Goal: Task Accomplishment & Management: Complete application form

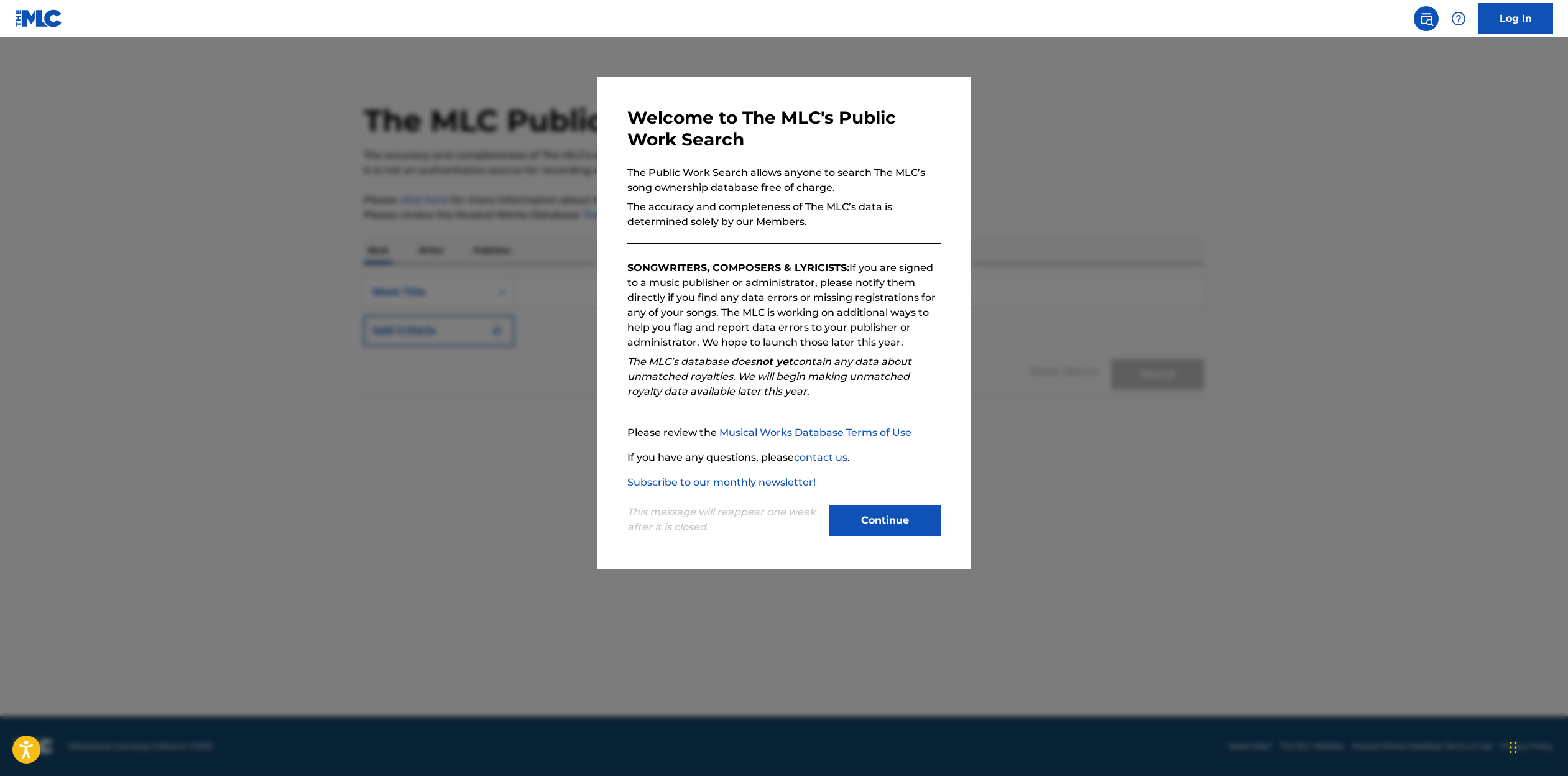
click at [899, 528] on button "Continue" at bounding box center [884, 520] width 112 height 31
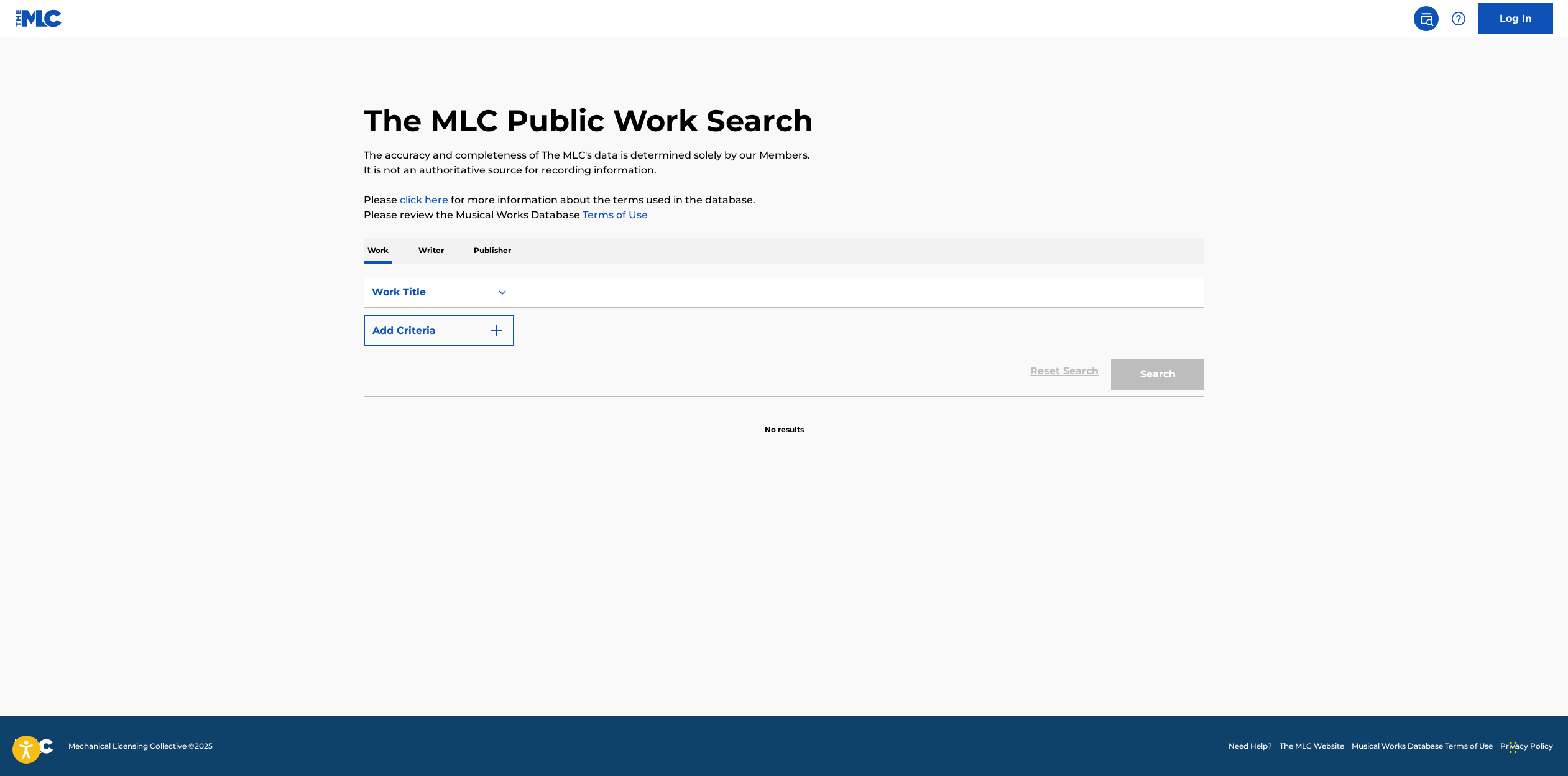
click at [555, 289] on input "Search Form" at bounding box center [859, 292] width 690 height 30
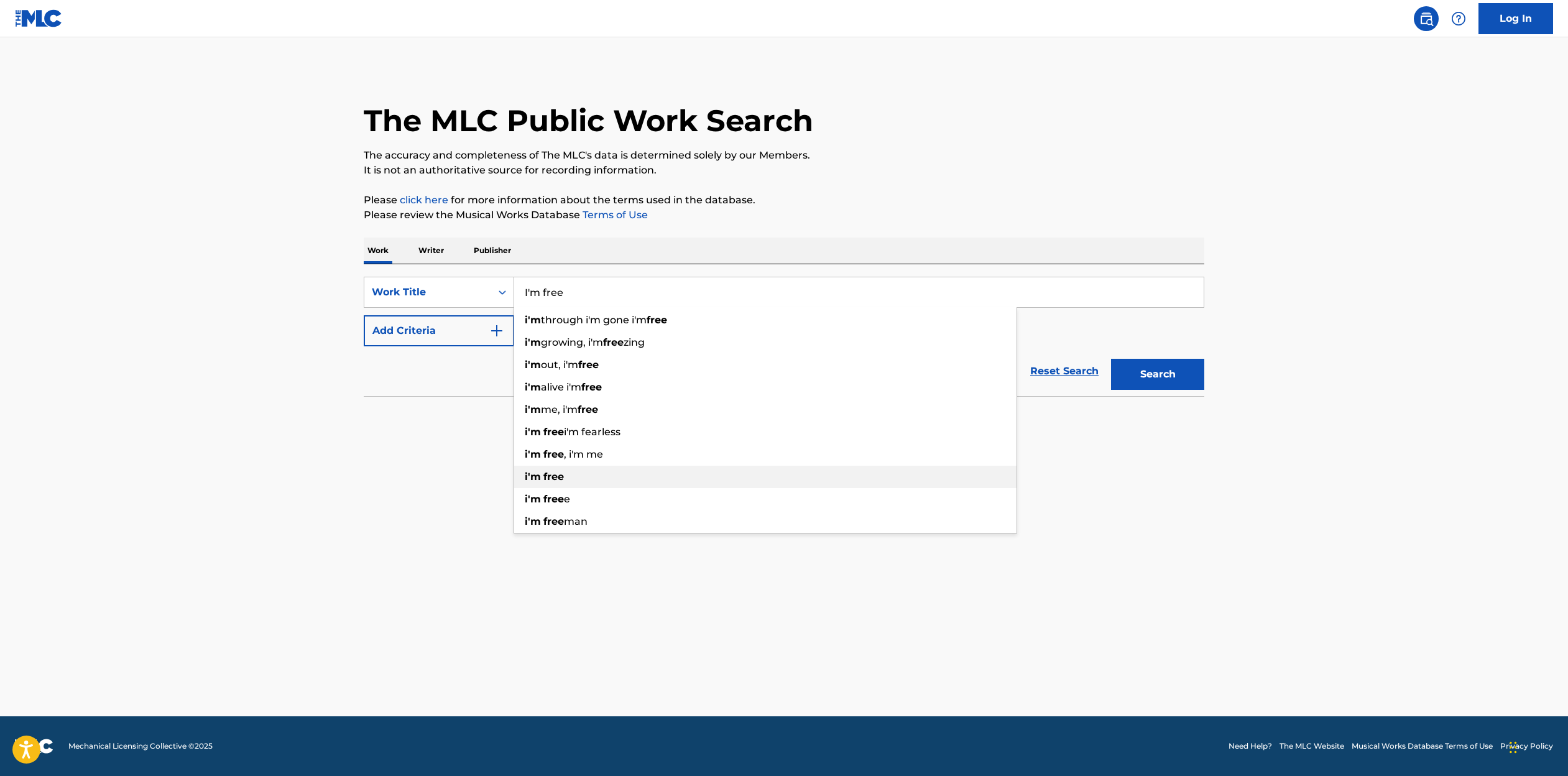
type input "I'm free"
click at [544, 480] on strong "free" at bounding box center [554, 476] width 20 height 12
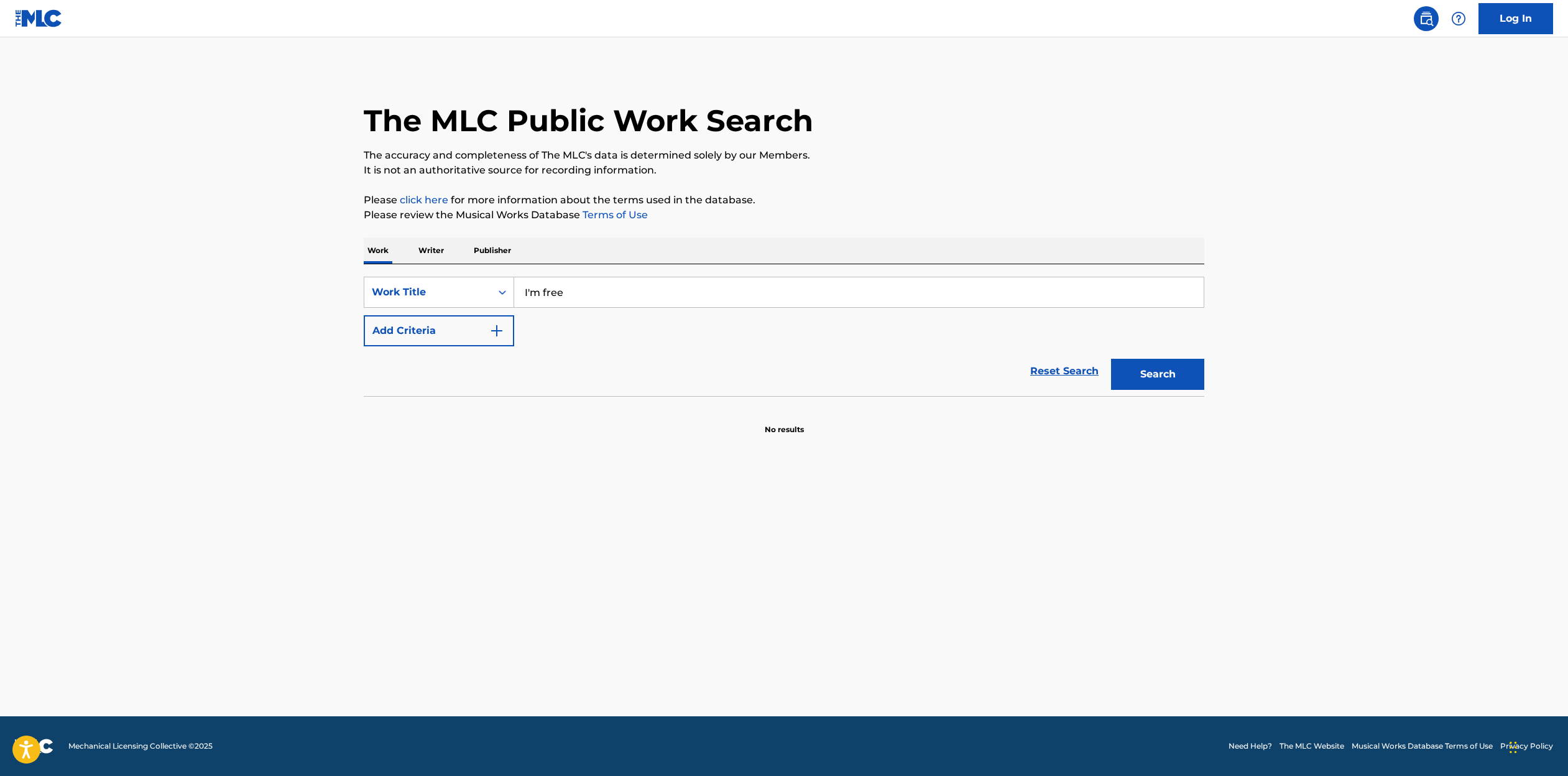
click at [495, 332] on img "Search Form" at bounding box center [496, 330] width 15 height 15
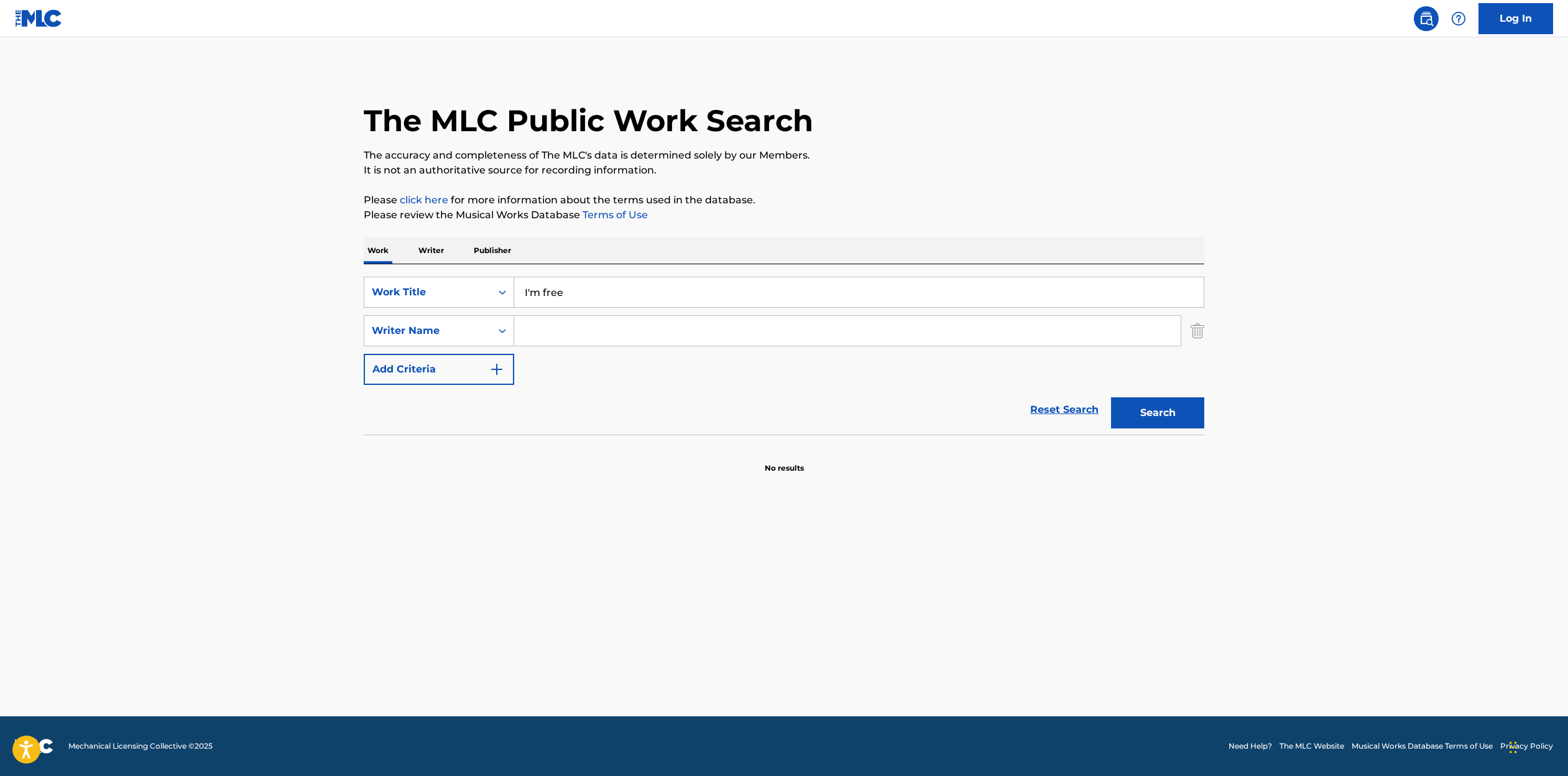
click at [606, 335] on input "Search Form" at bounding box center [847, 331] width 666 height 30
click at [641, 363] on strong "[PERSON_NAME]" at bounding box center [686, 358] width 89 height 12
type input "[PERSON_NAME]"
click at [474, 375] on button "Add Criteria" at bounding box center [438, 370] width 151 height 31
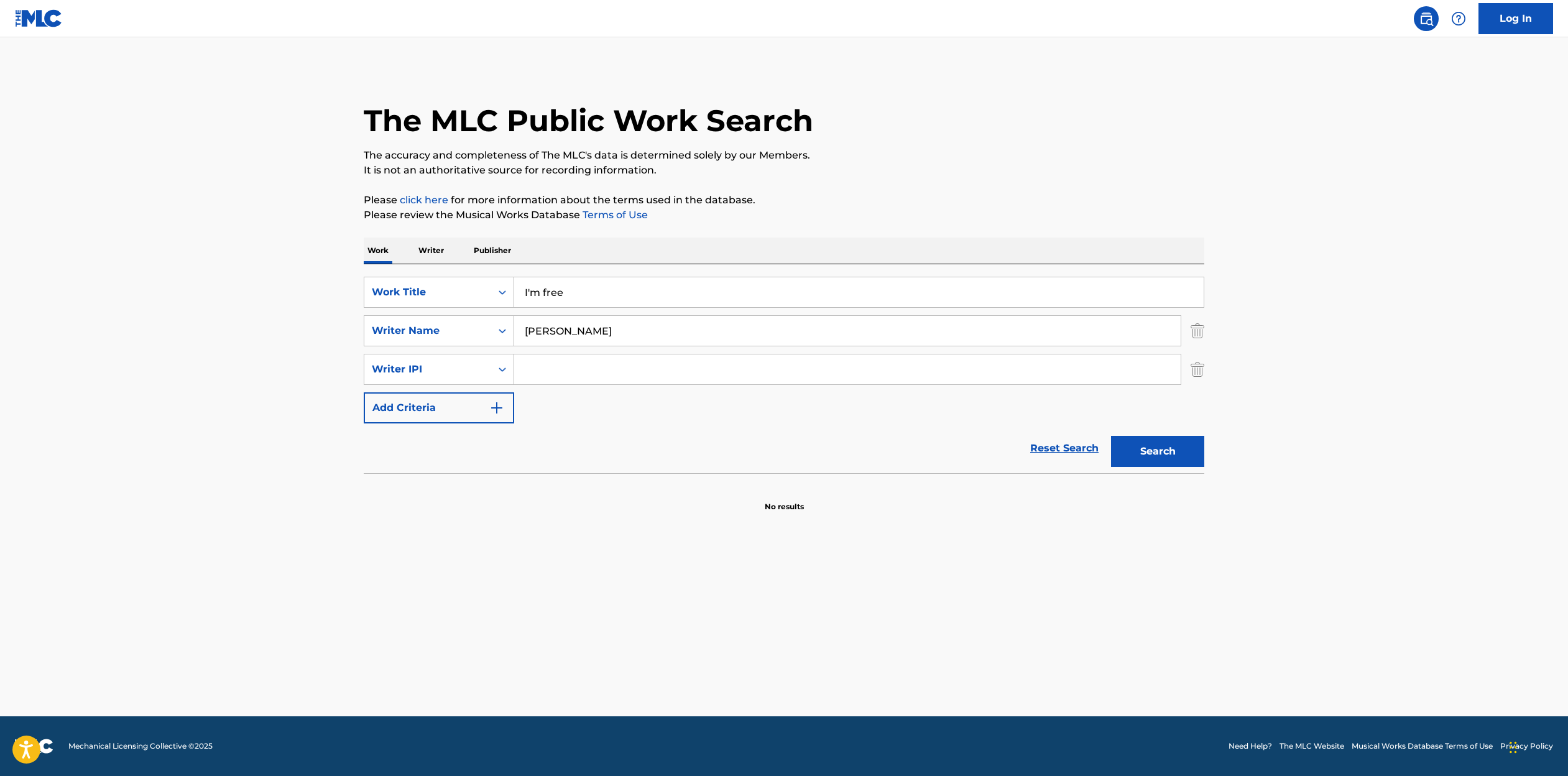
click at [562, 373] on input "Search Form" at bounding box center [847, 369] width 666 height 30
paste input "567978180"
type input "567978180"
click at [456, 413] on button "Add Criteria" at bounding box center [438, 408] width 151 height 31
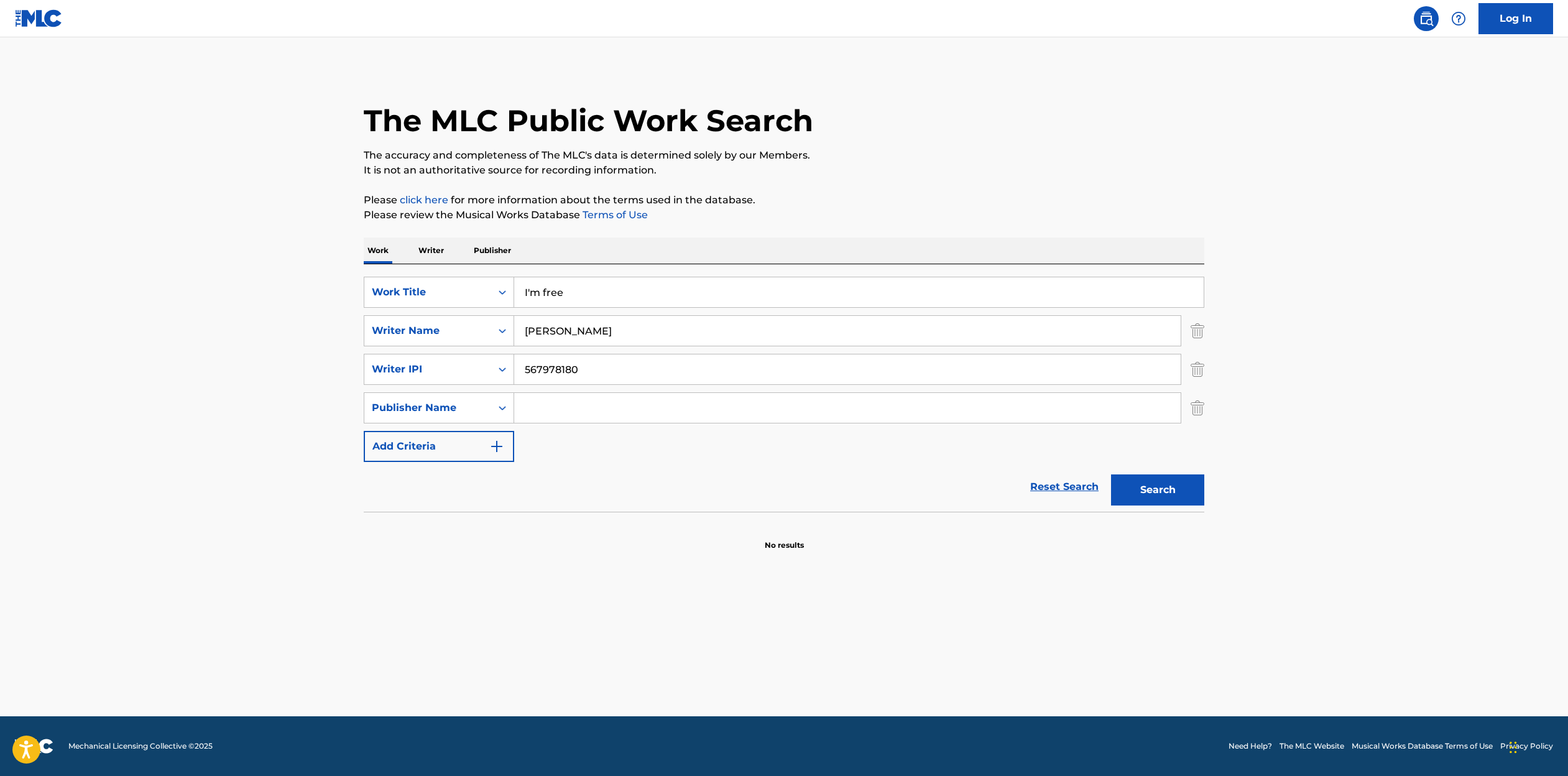
click at [544, 409] on input "Search Form" at bounding box center [847, 408] width 666 height 30
click at [543, 458] on strong "hayla" at bounding box center [539, 457] width 29 height 12
type input "hayla fusion"
click at [427, 444] on button "Add Criteria" at bounding box center [438, 446] width 151 height 31
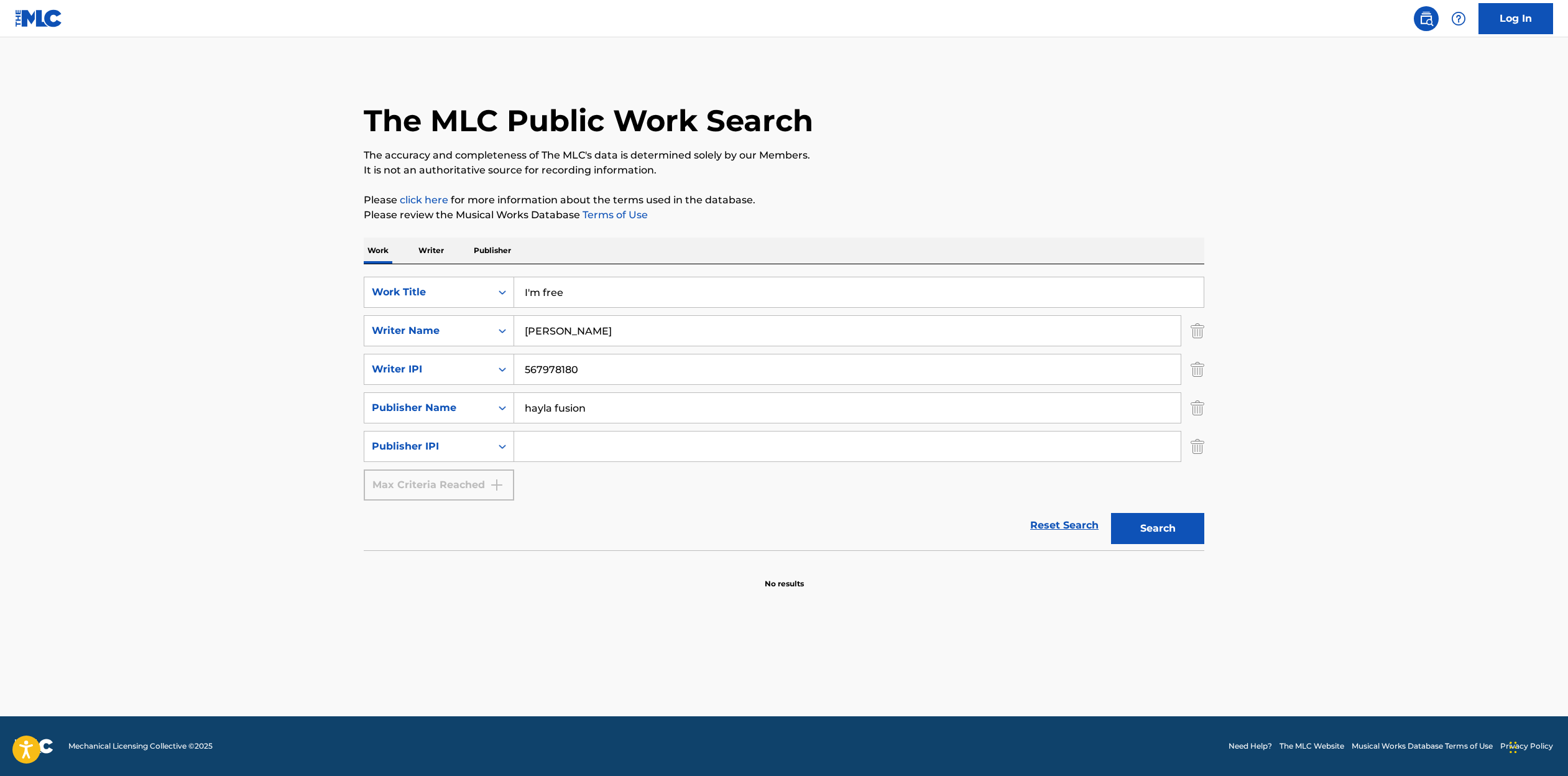
click at [1172, 534] on button "Search" at bounding box center [1158, 529] width 94 height 31
click at [1194, 448] on img "Search Form" at bounding box center [1197, 446] width 14 height 31
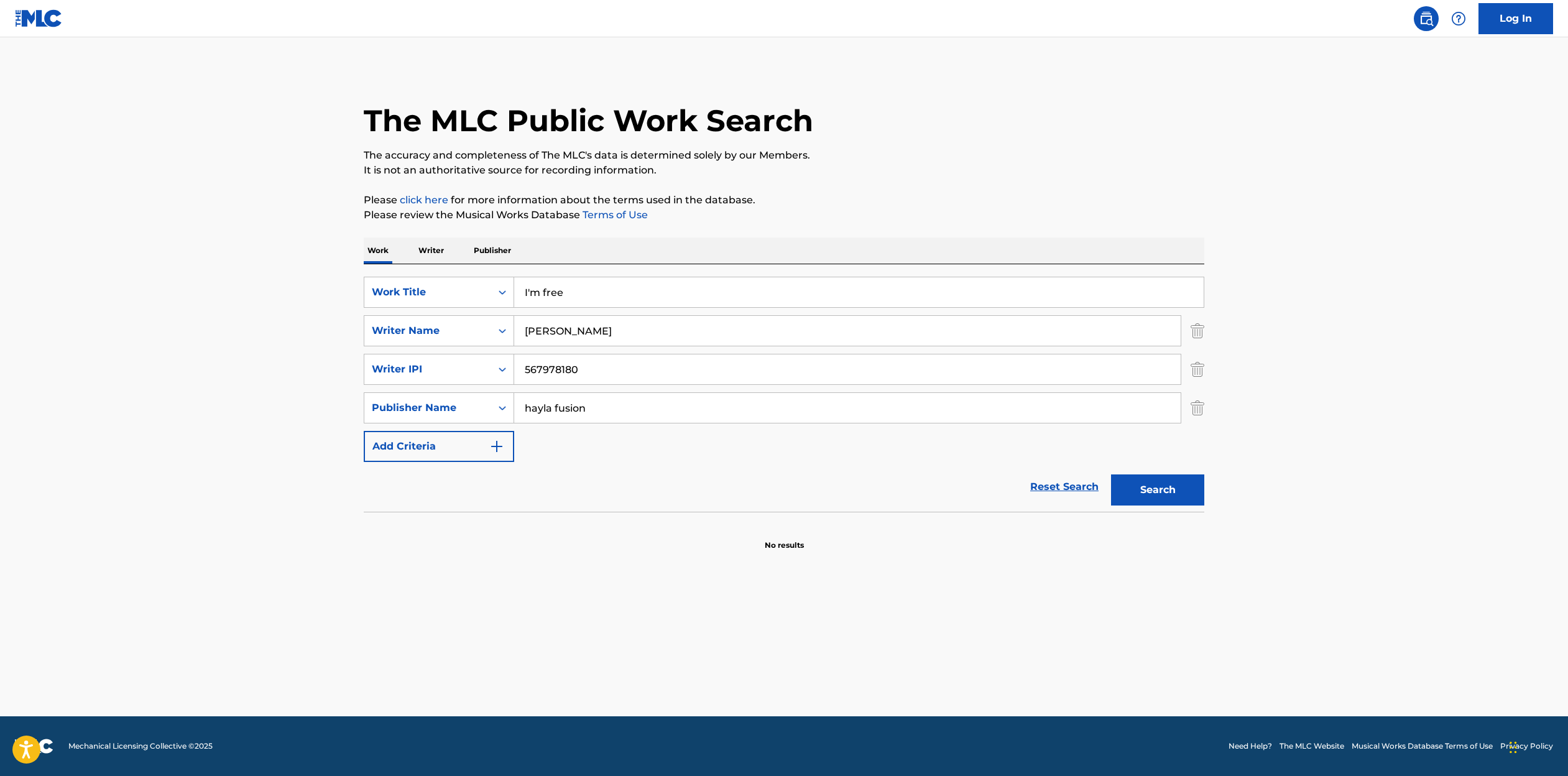
click at [1162, 494] on button "Search" at bounding box center [1158, 490] width 94 height 31
click at [1197, 408] on img "Search Form" at bounding box center [1197, 408] width 14 height 31
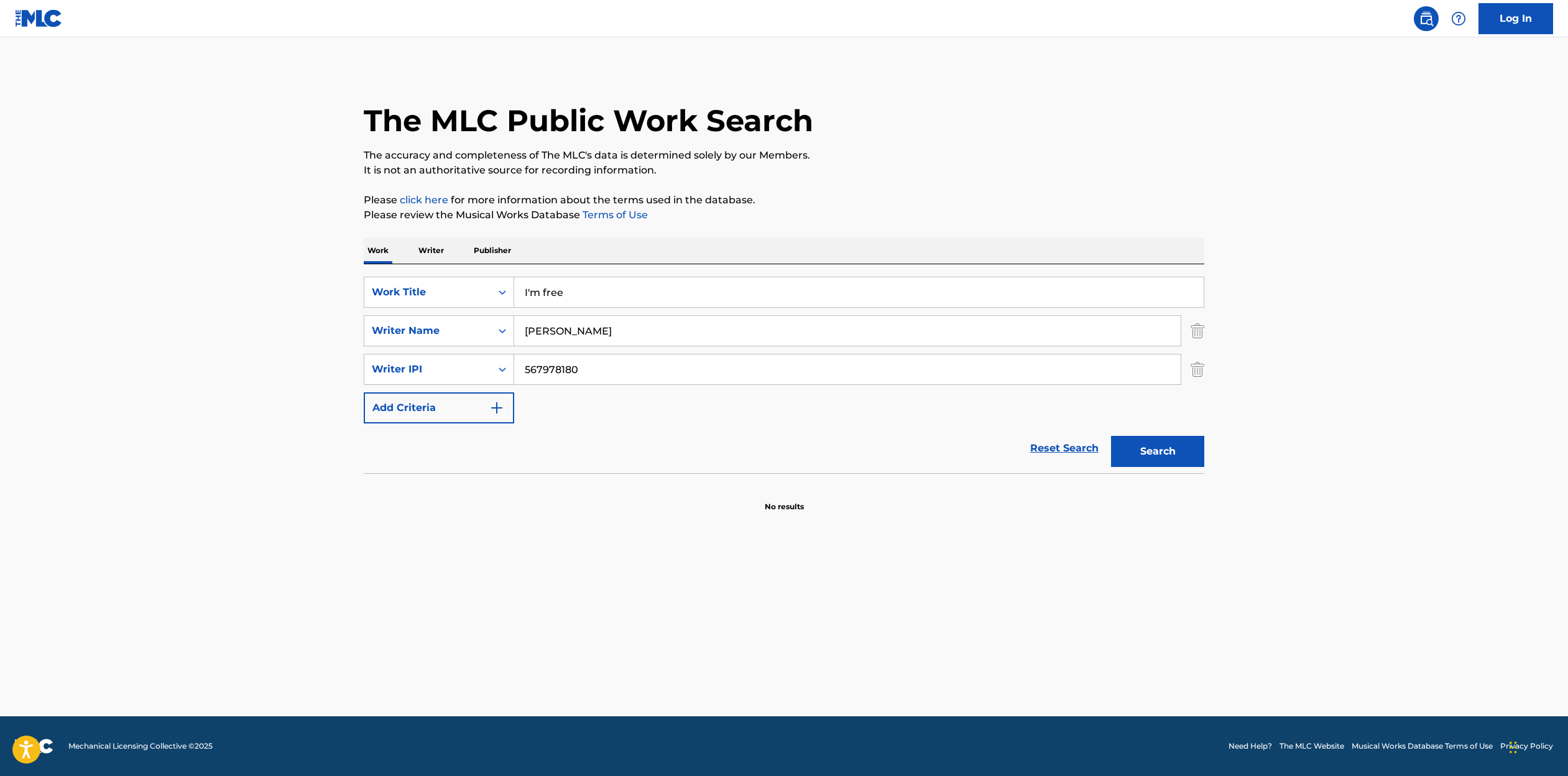
click at [1158, 459] on button "Search" at bounding box center [1158, 452] width 94 height 31
click at [1197, 370] on img "Search Form" at bounding box center [1197, 370] width 14 height 31
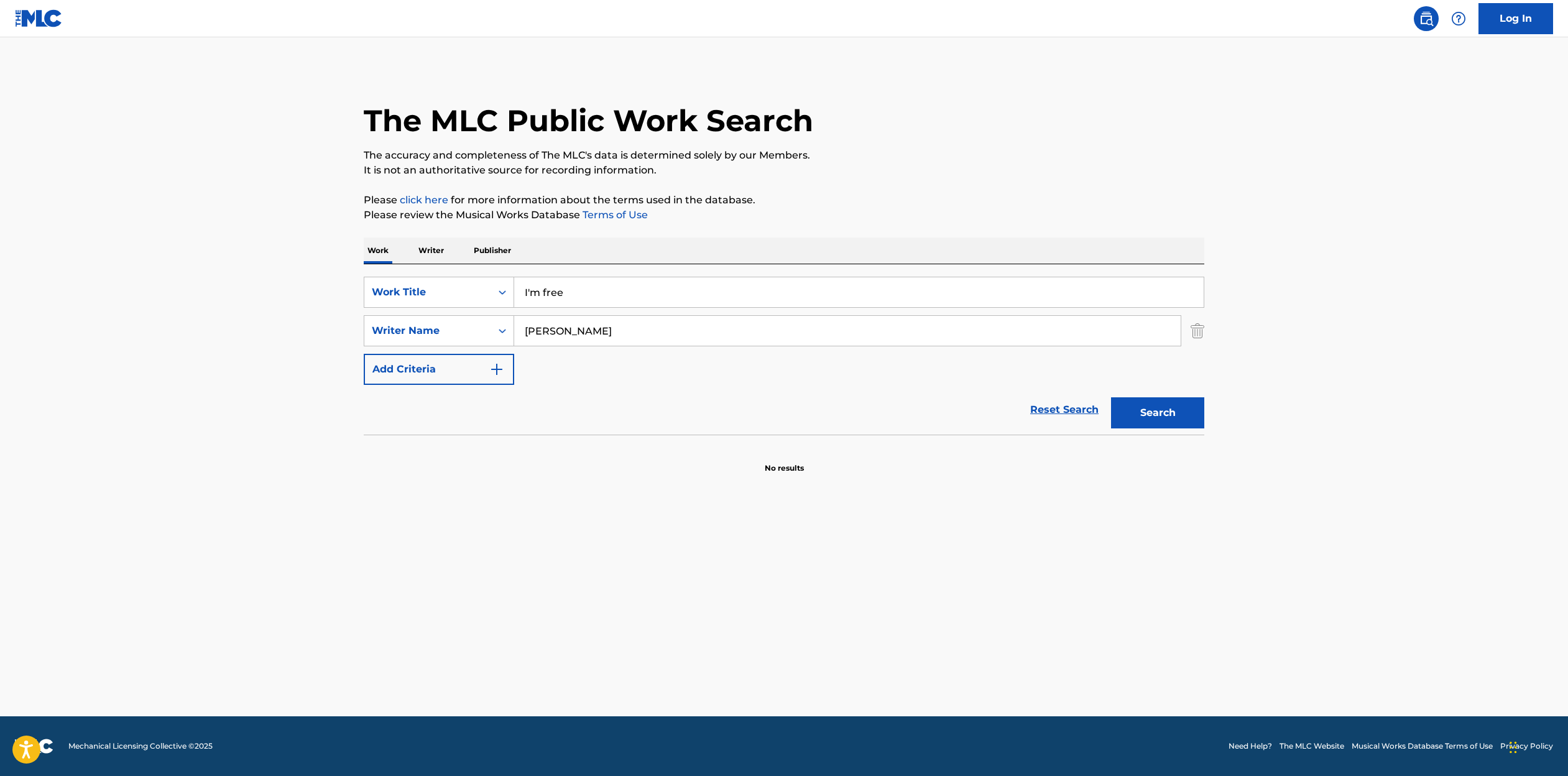
click at [1165, 413] on button "Search" at bounding box center [1158, 413] width 94 height 31
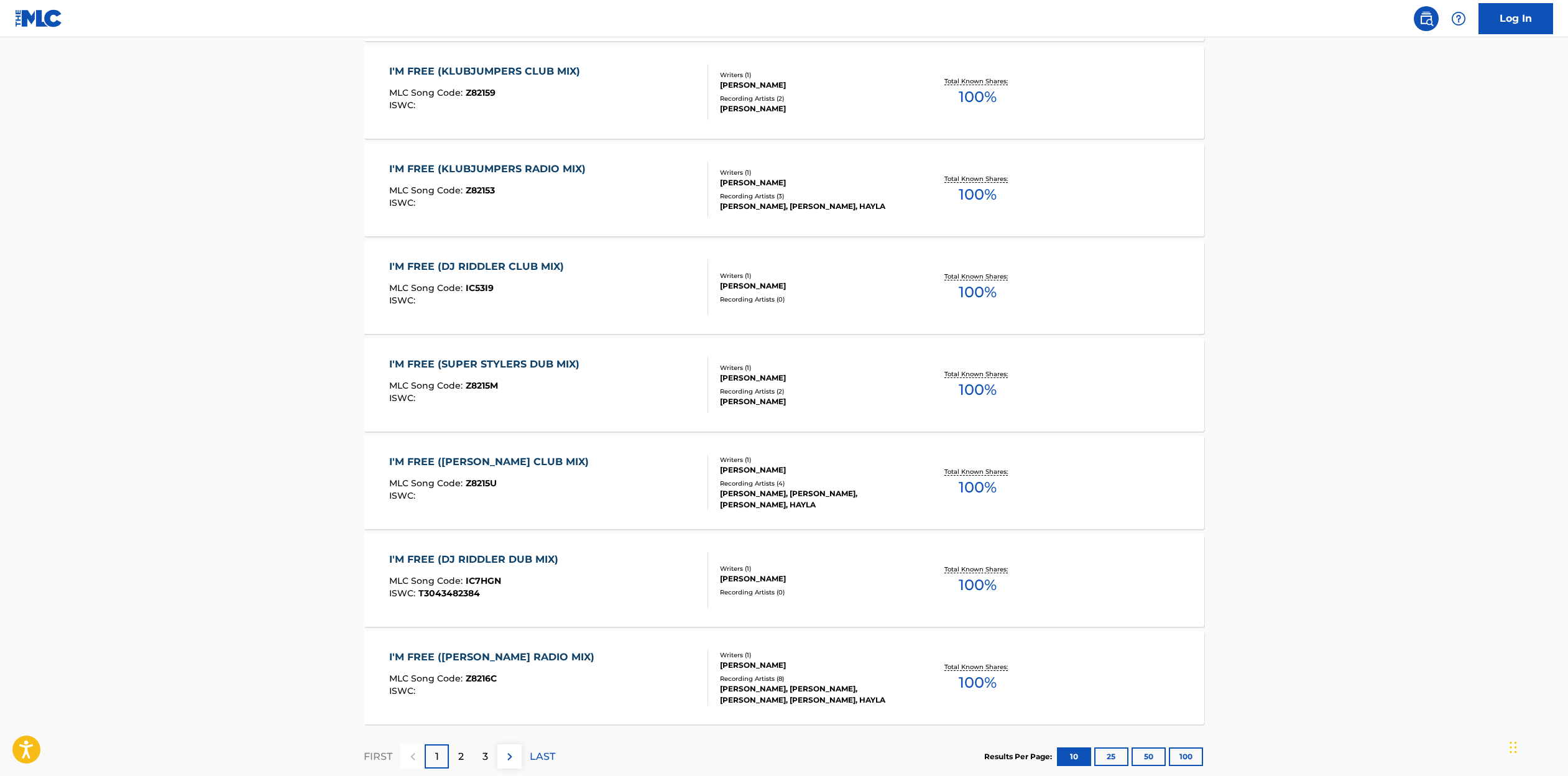
scroll to position [785, 0]
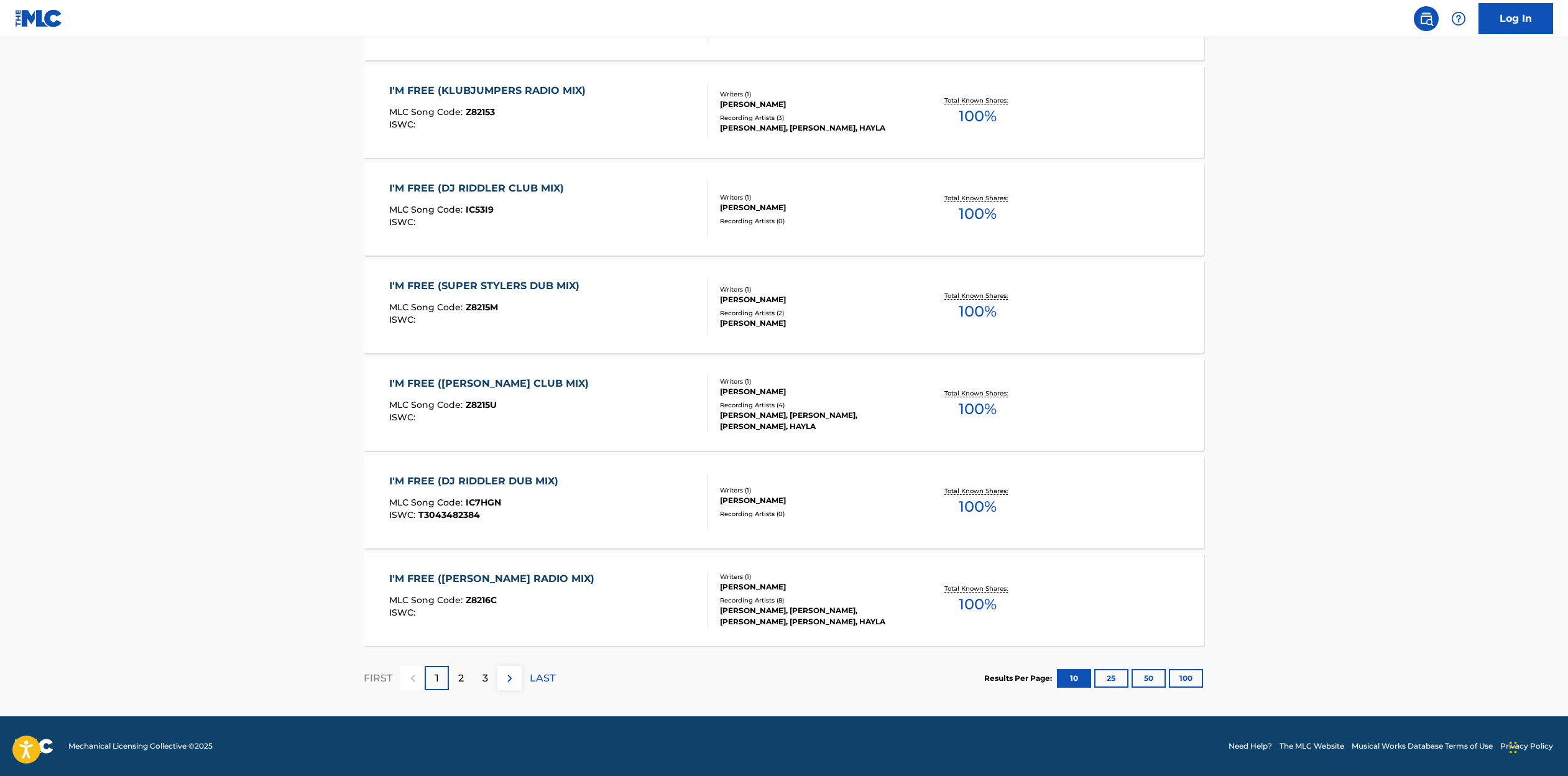
click at [1108, 679] on button "25" at bounding box center [1112, 679] width 34 height 19
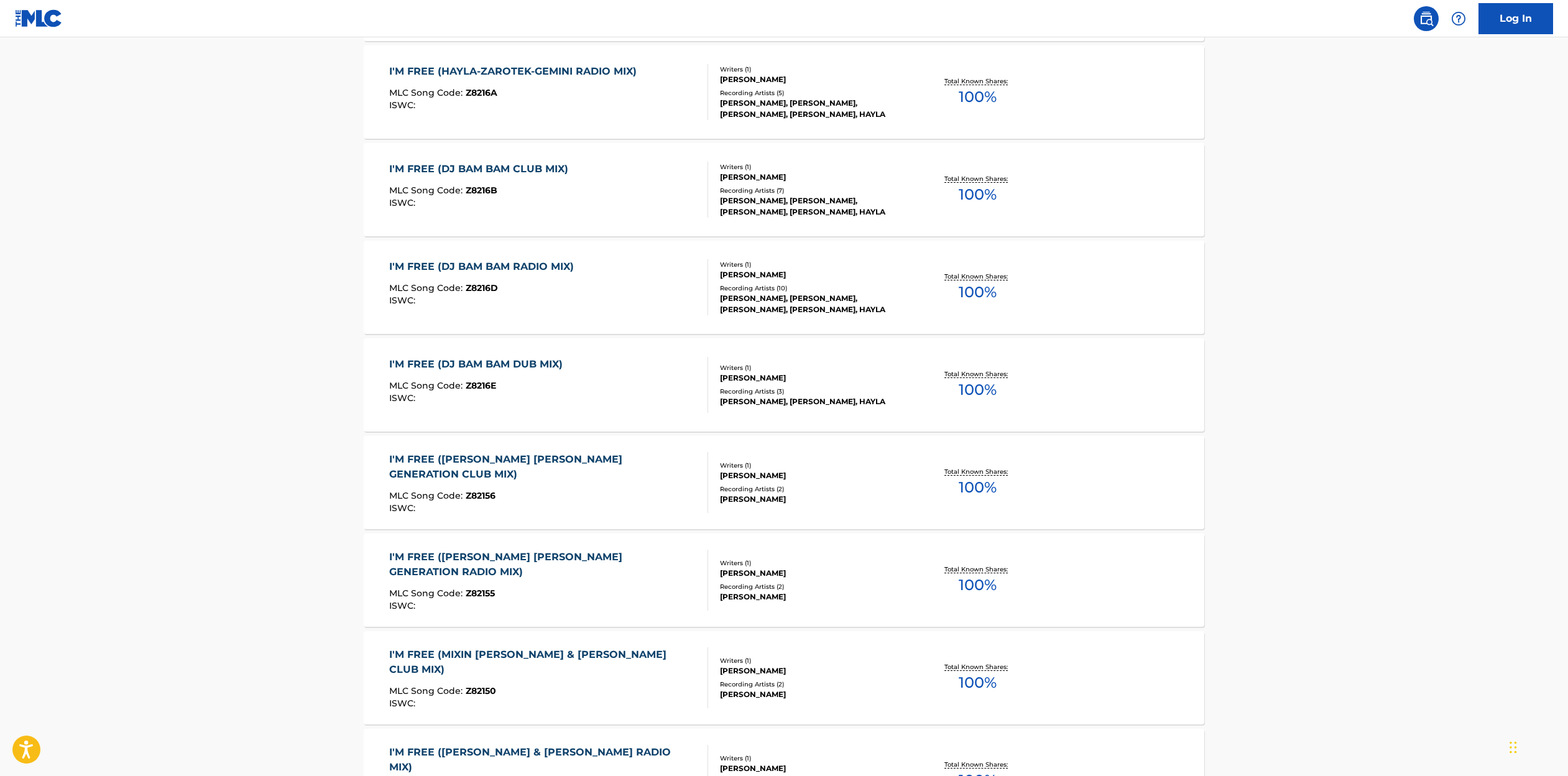
scroll to position [2248, 0]
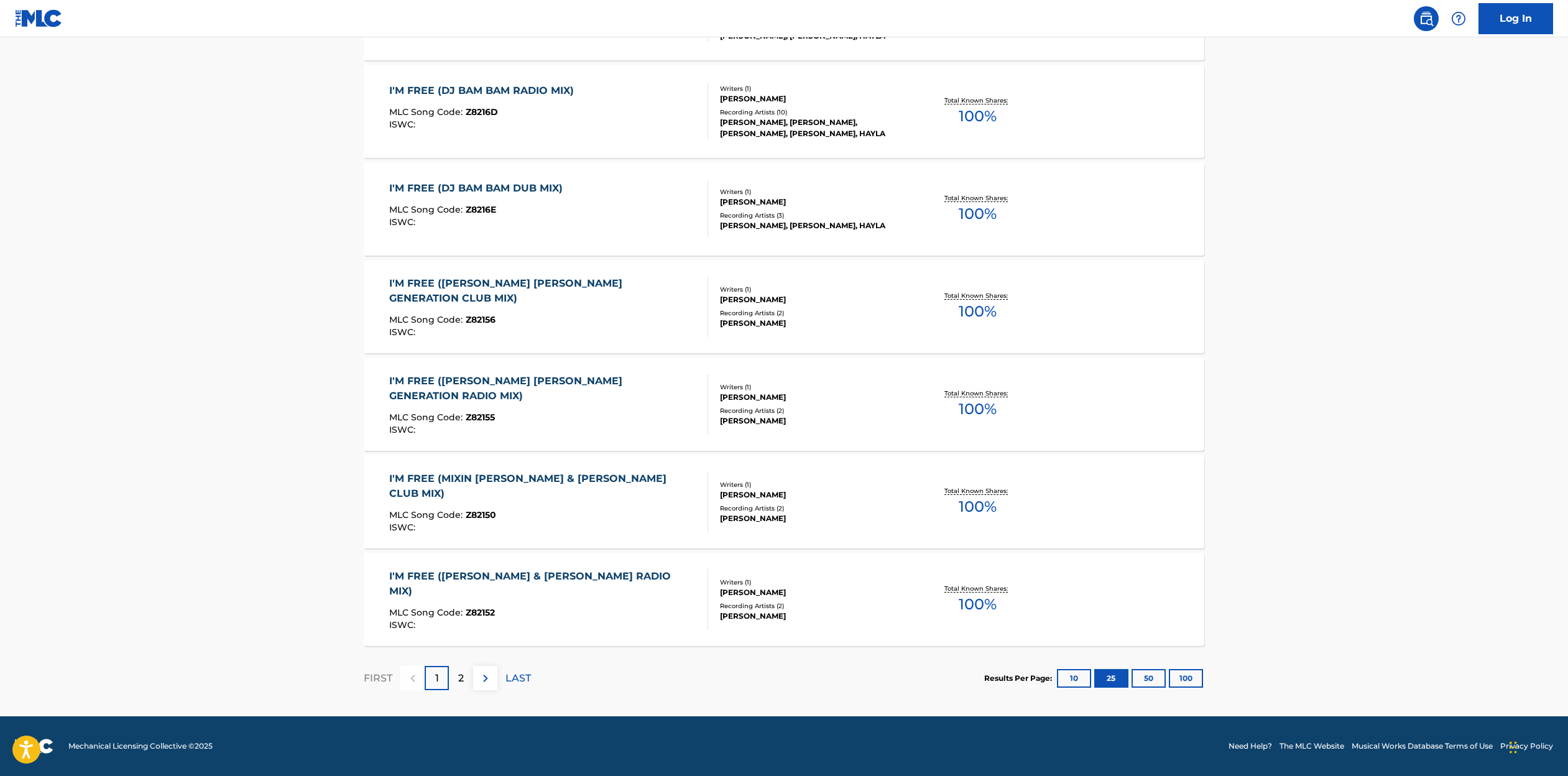
click at [470, 682] on div "2" at bounding box center [460, 678] width 24 height 24
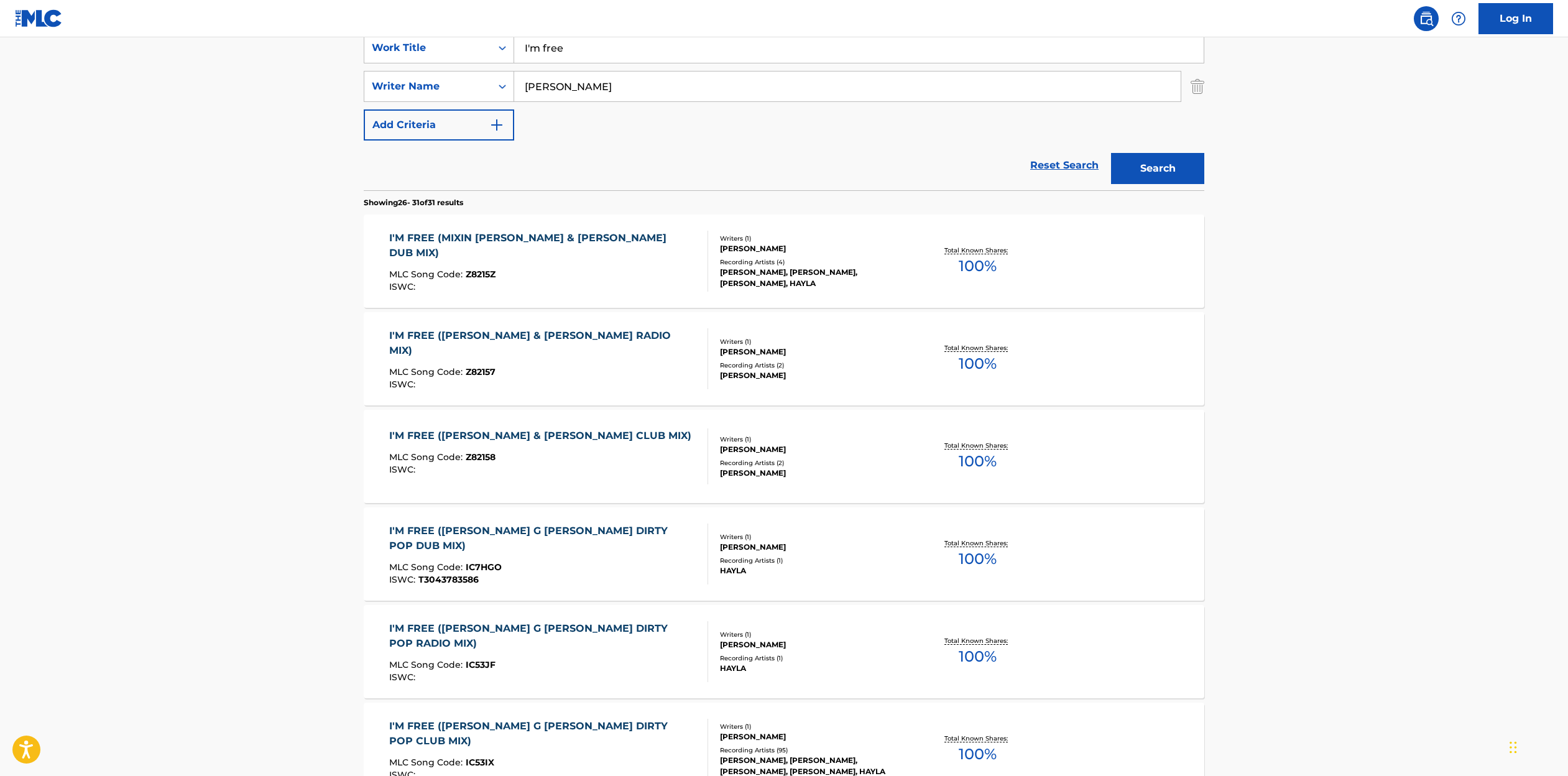
scroll to position [394, 0]
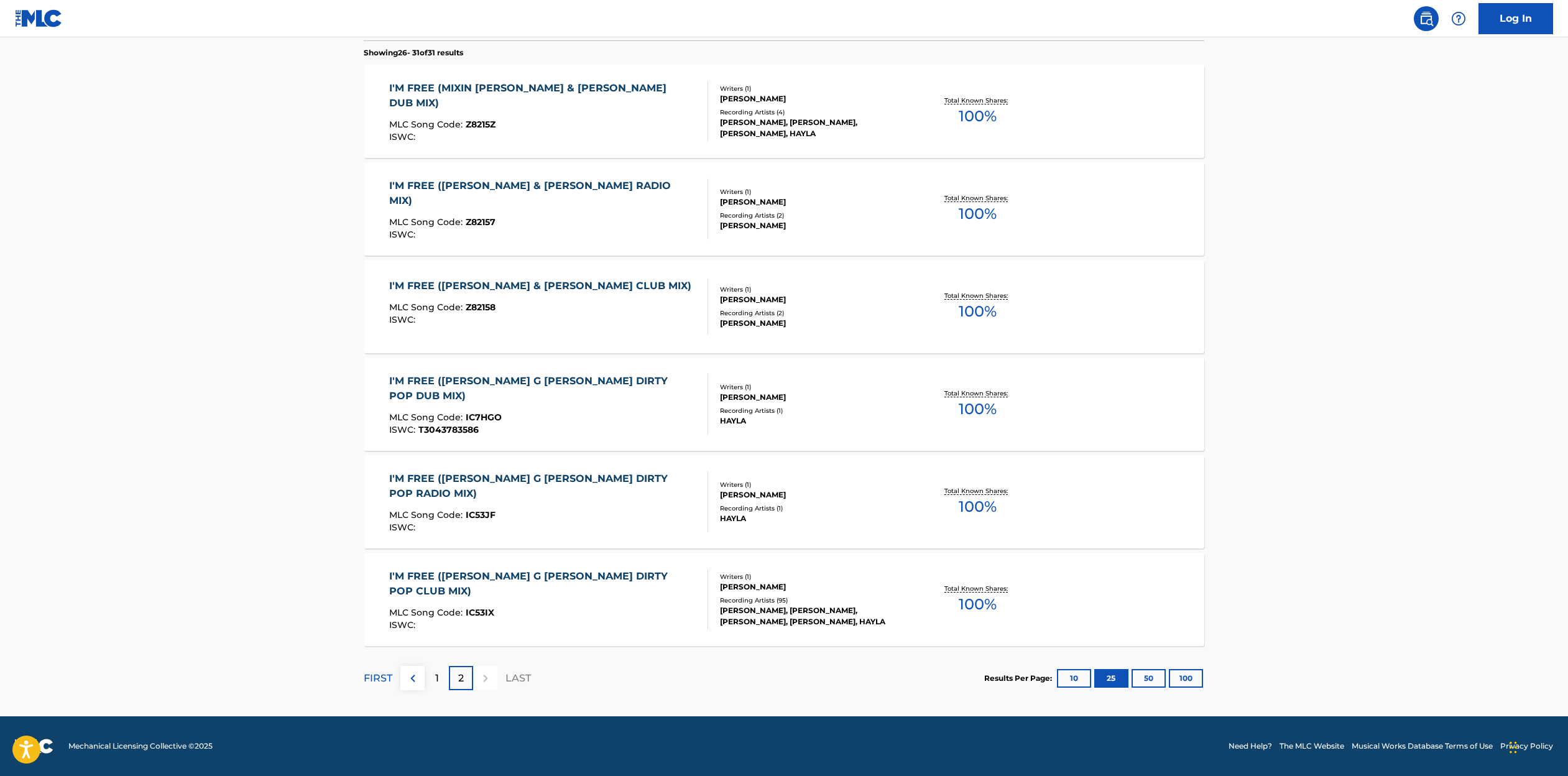
click at [523, 672] on p "LAST" at bounding box center [518, 678] width 26 height 15
click at [464, 681] on div "2" at bounding box center [460, 678] width 24 height 24
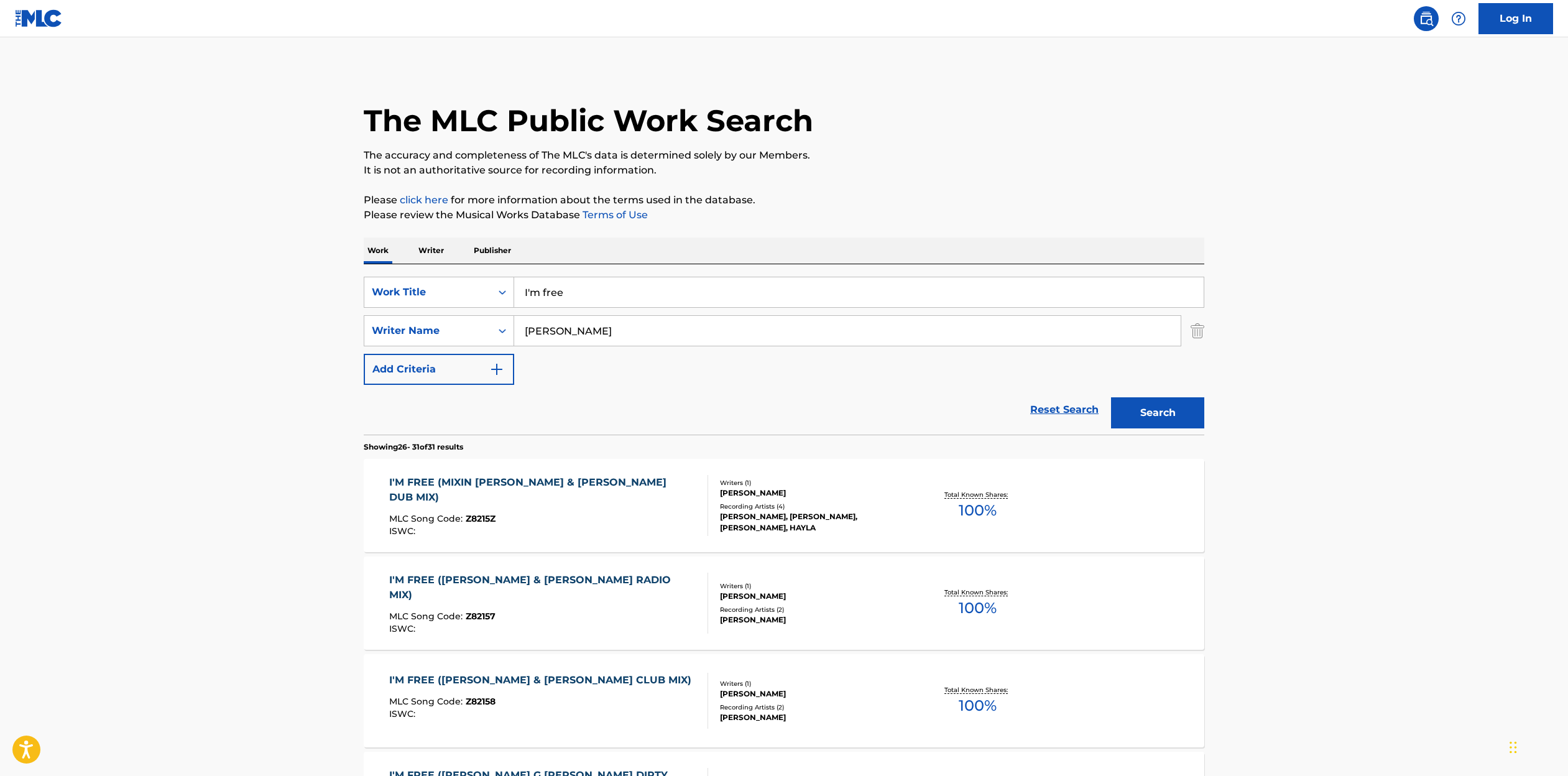
click at [1517, 21] on link "Log In" at bounding box center [1516, 19] width 75 height 31
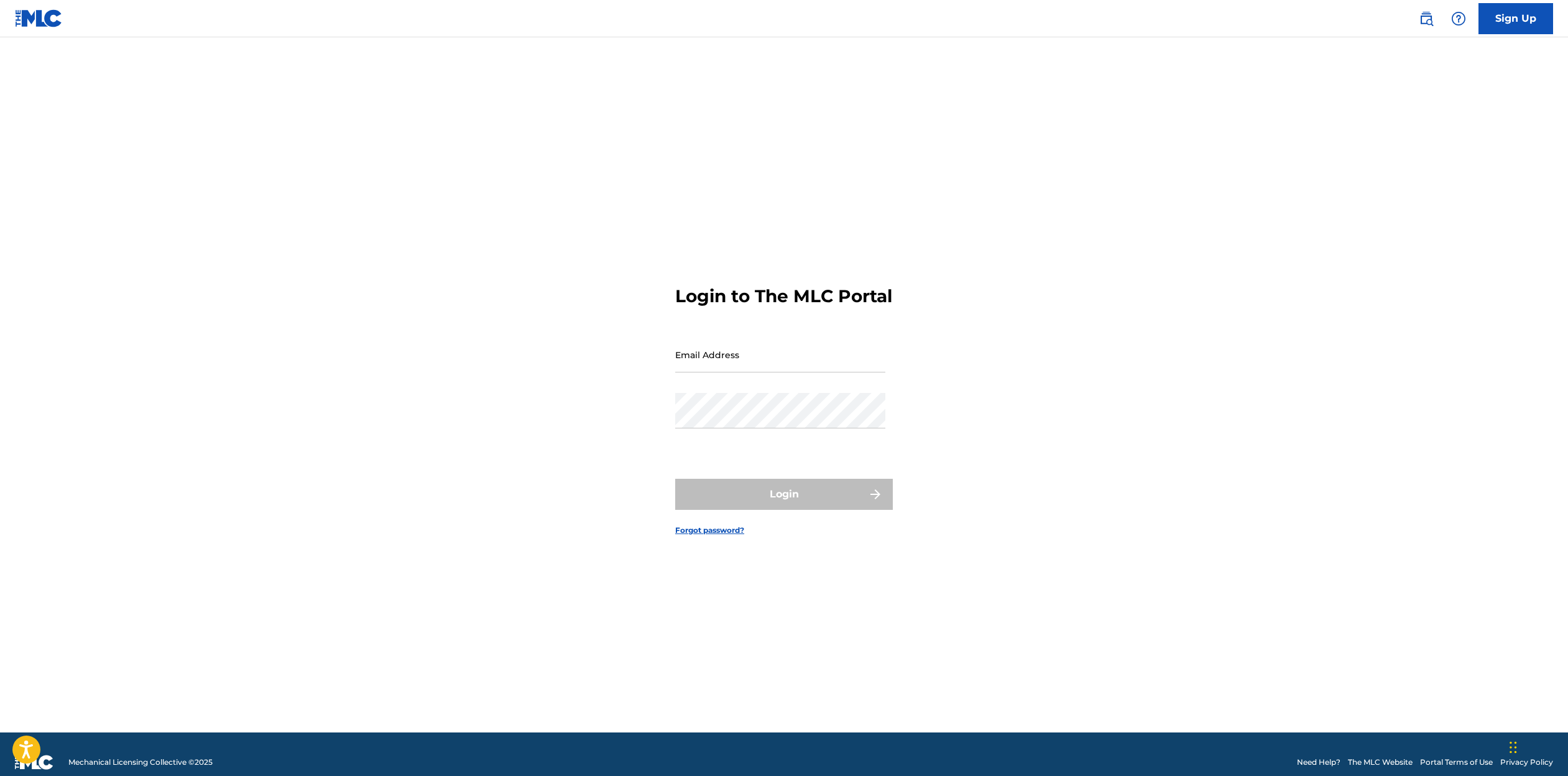
click at [1490, 17] on link "Sign Up" at bounding box center [1516, 19] width 75 height 31
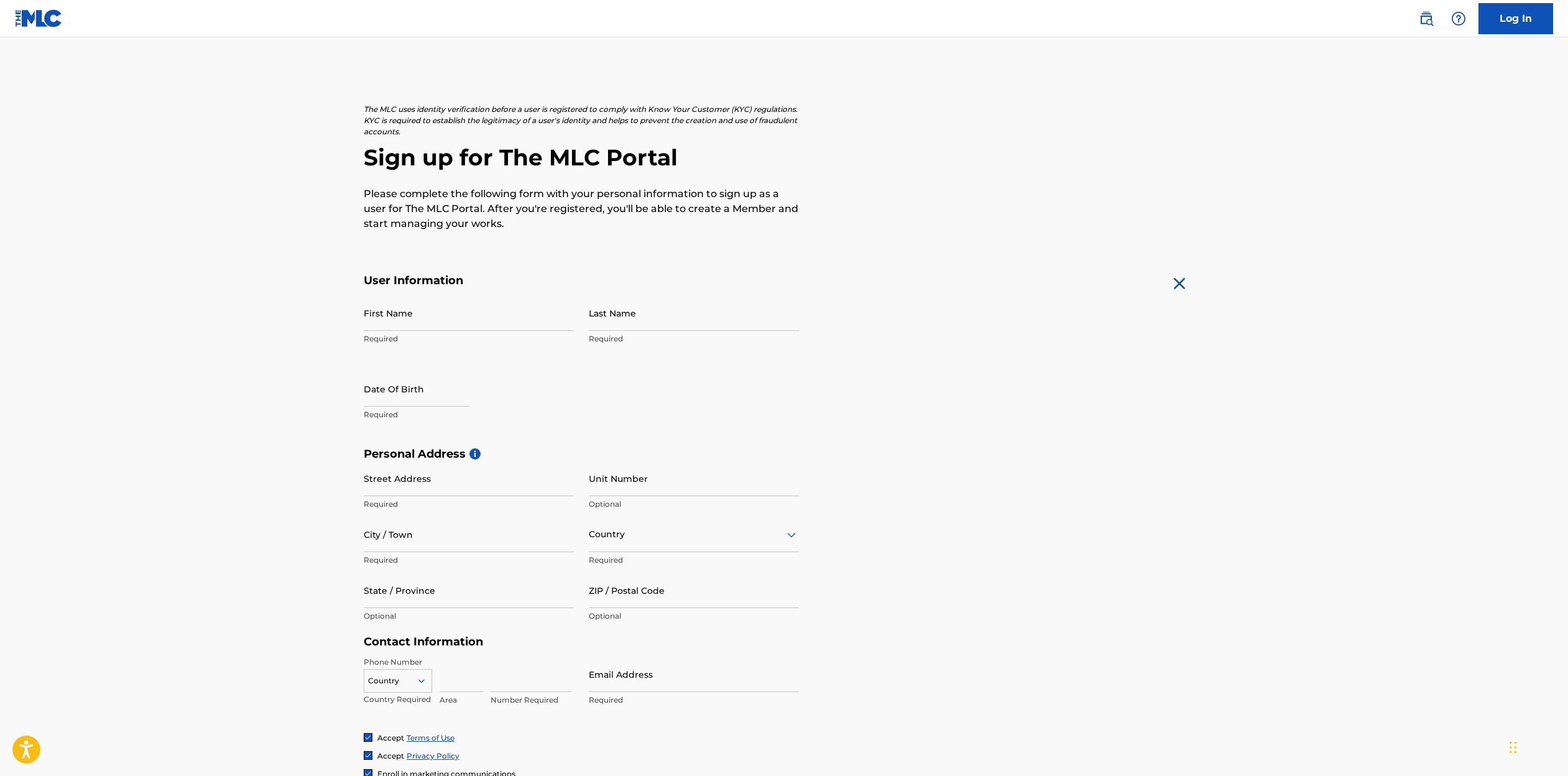
scroll to position [57, 0]
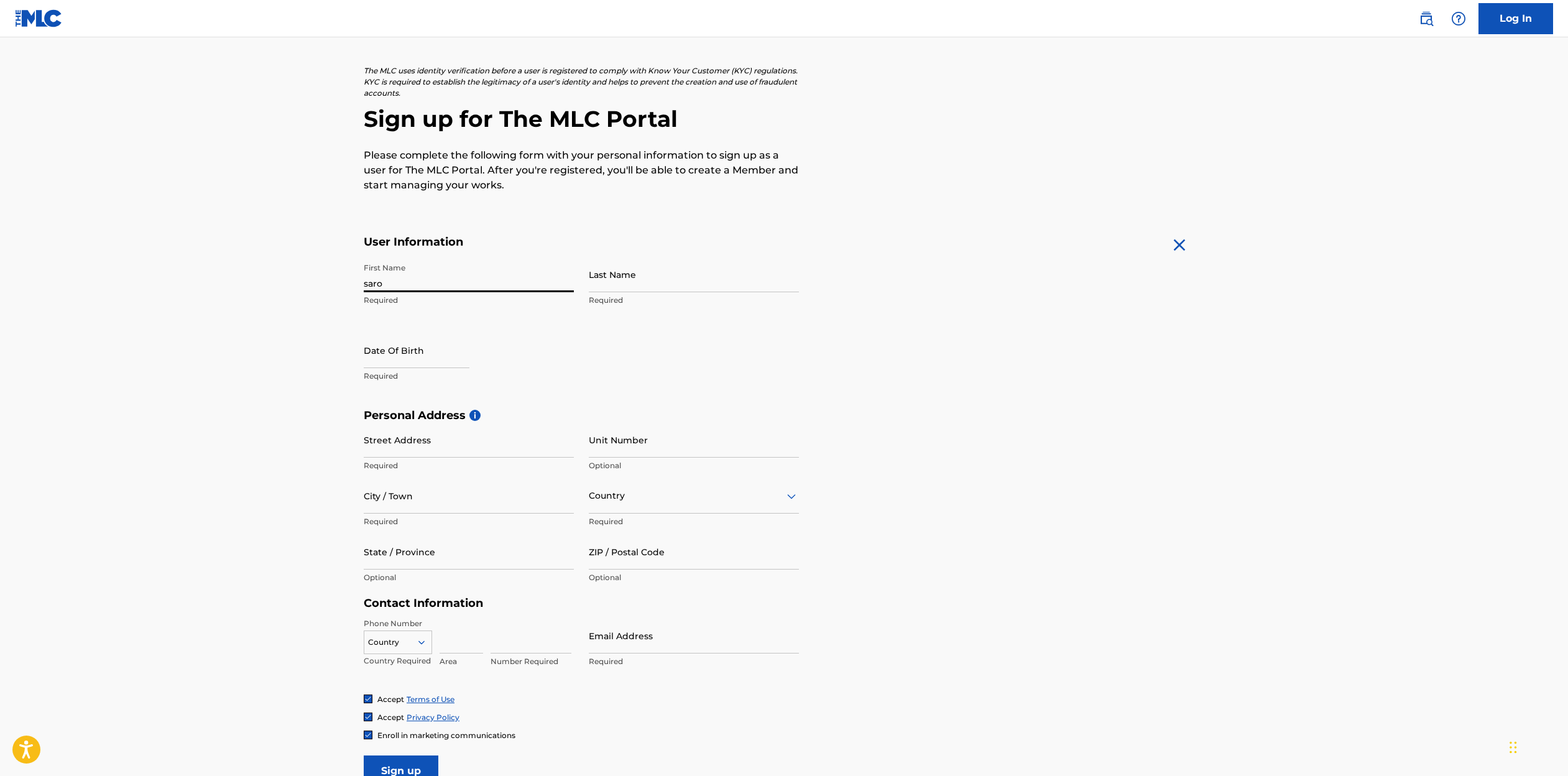
type input "saro"
type input "[PERSON_NAME]"
select select "7"
select select "2025"
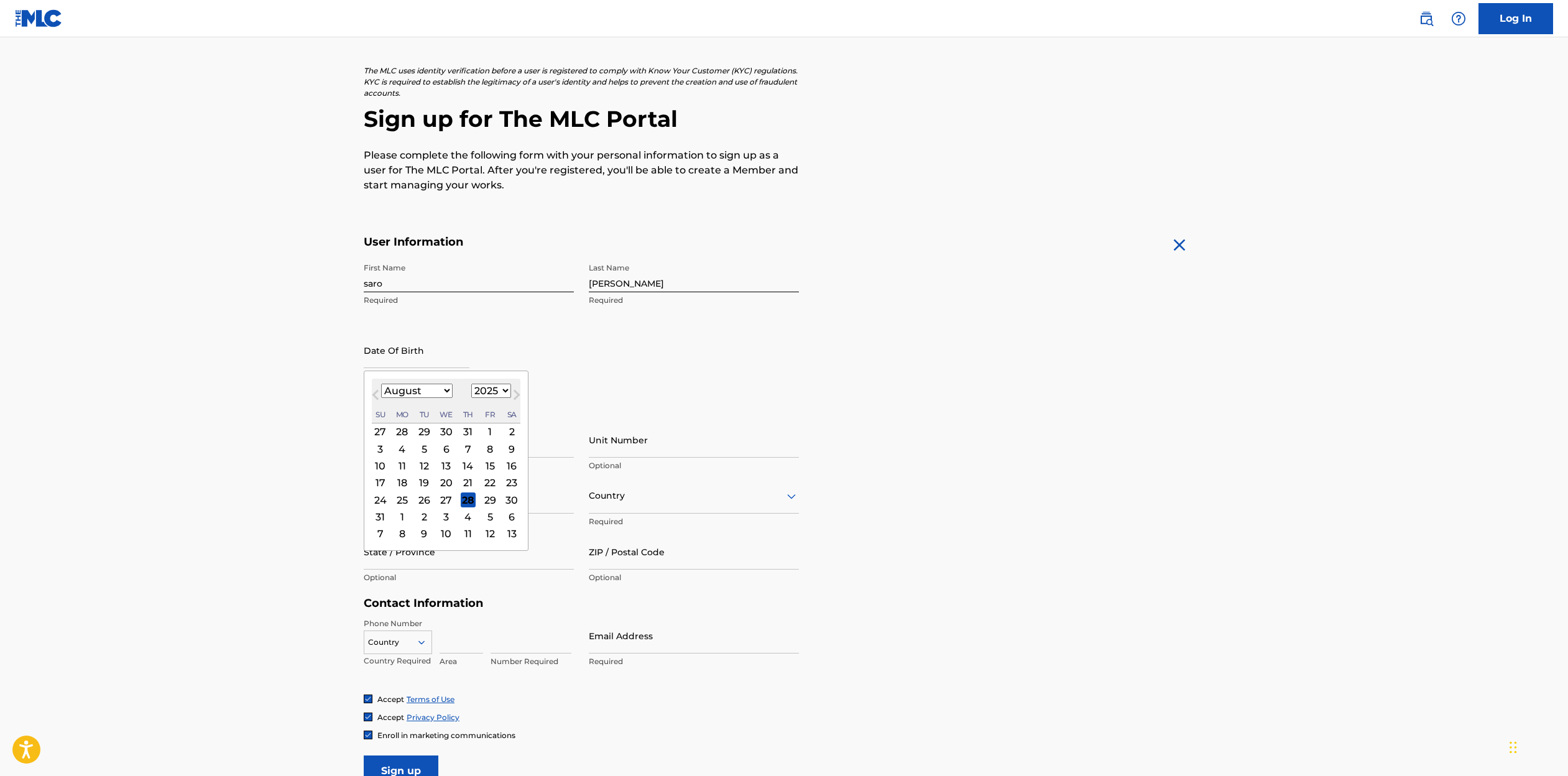
select select "5"
click at [504, 428] on div "7" at bounding box center [511, 431] width 15 height 15
type input "[DATE]"
select select "5"
click at [424, 356] on input "[DATE]" at bounding box center [416, 349] width 105 height 35
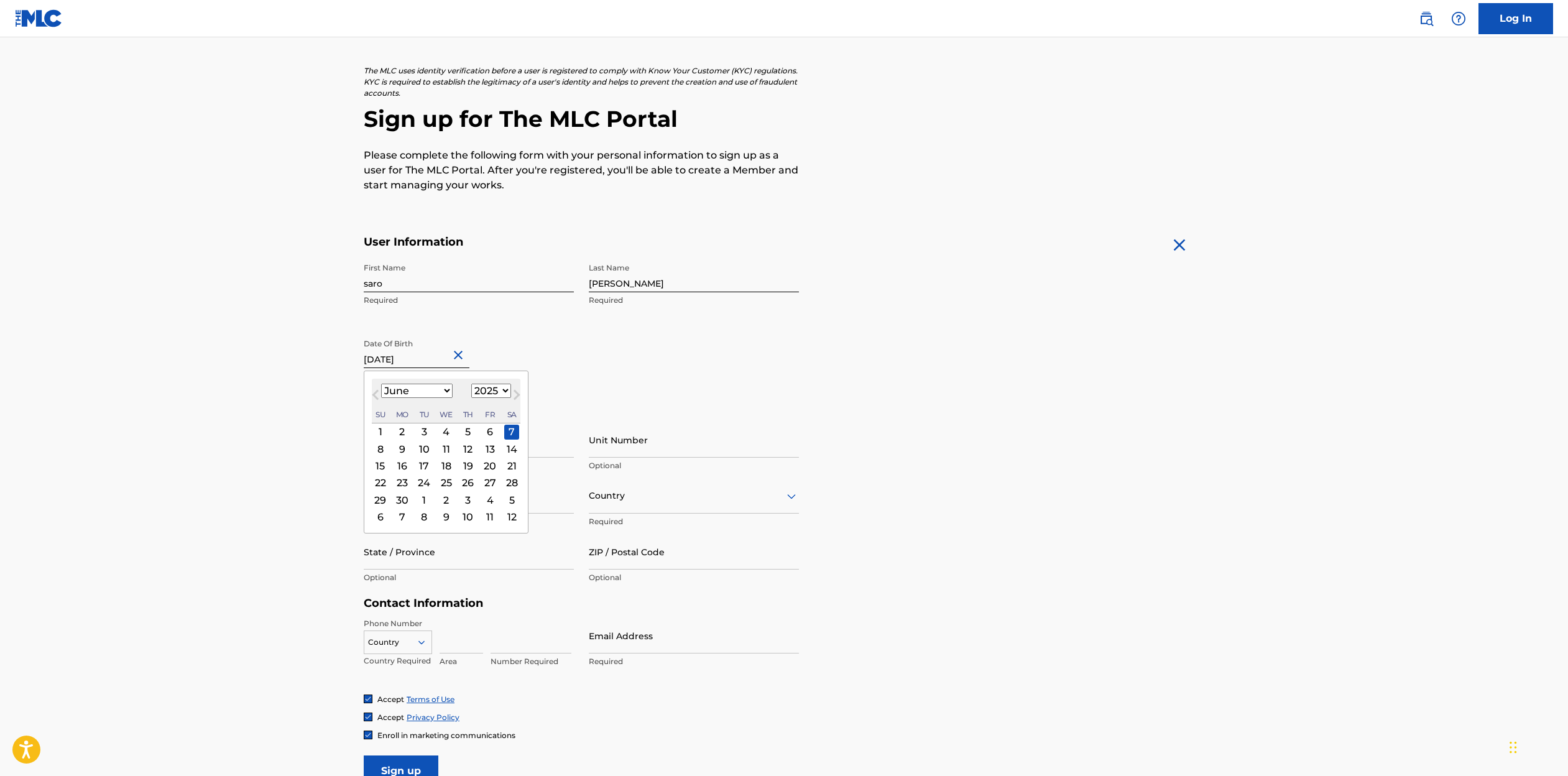
select select "1977"
click at [332, 510] on main "The MLC uses identity verification before a user is registered to comply with K…" at bounding box center [784, 418] width 1568 height 875
click at [425, 357] on input "[DATE]" at bounding box center [416, 349] width 105 height 35
select select "5"
select select "1977"
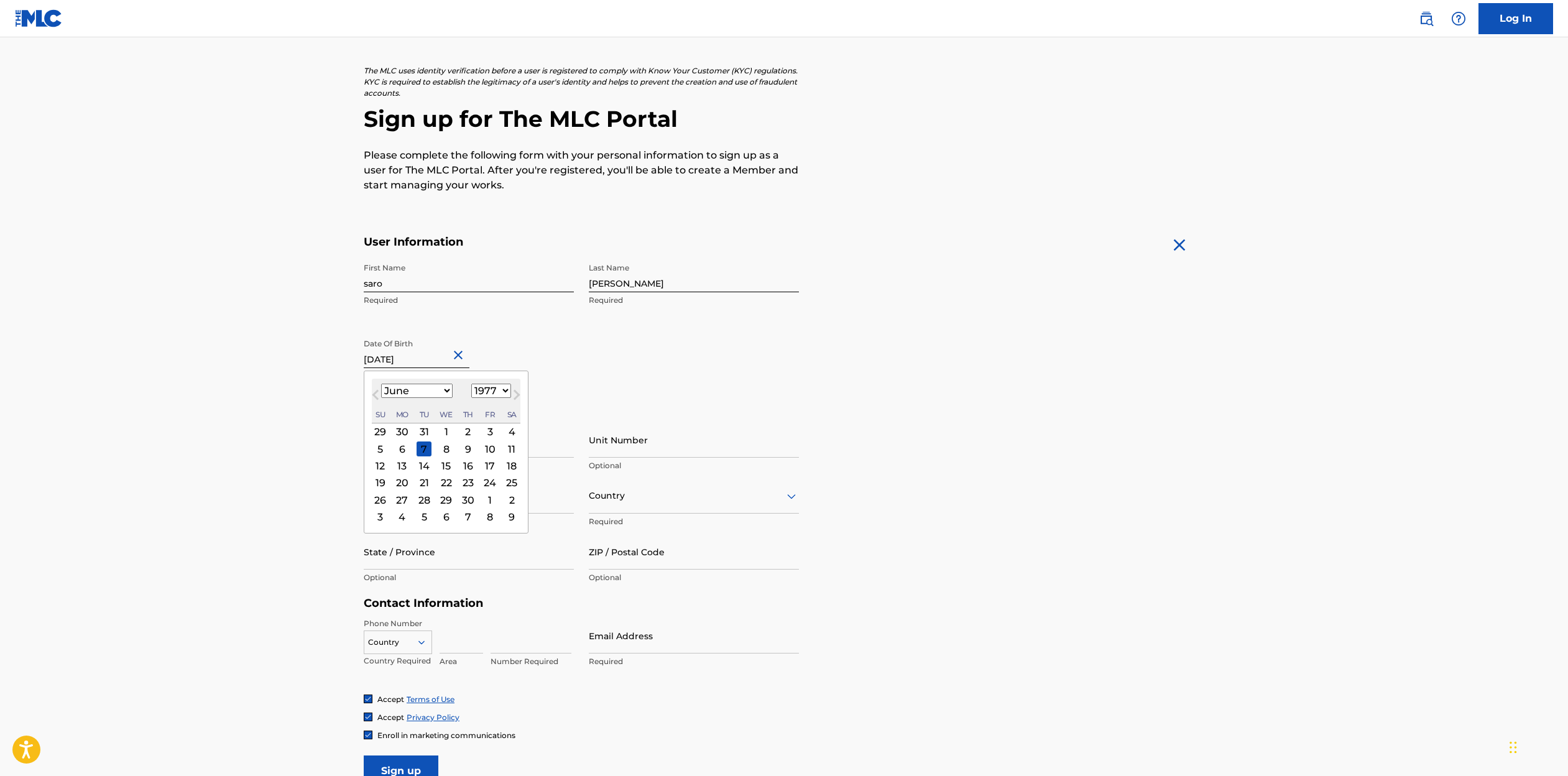
click at [421, 452] on div "7" at bounding box center [424, 448] width 15 height 15
type input "[DATE]"
click at [568, 448] on input "Street Address" at bounding box center [468, 439] width 210 height 35
click at [436, 448] on input "Street Address" at bounding box center [468, 439] width 210 height 35
type input "[STREET_ADDRESS]"
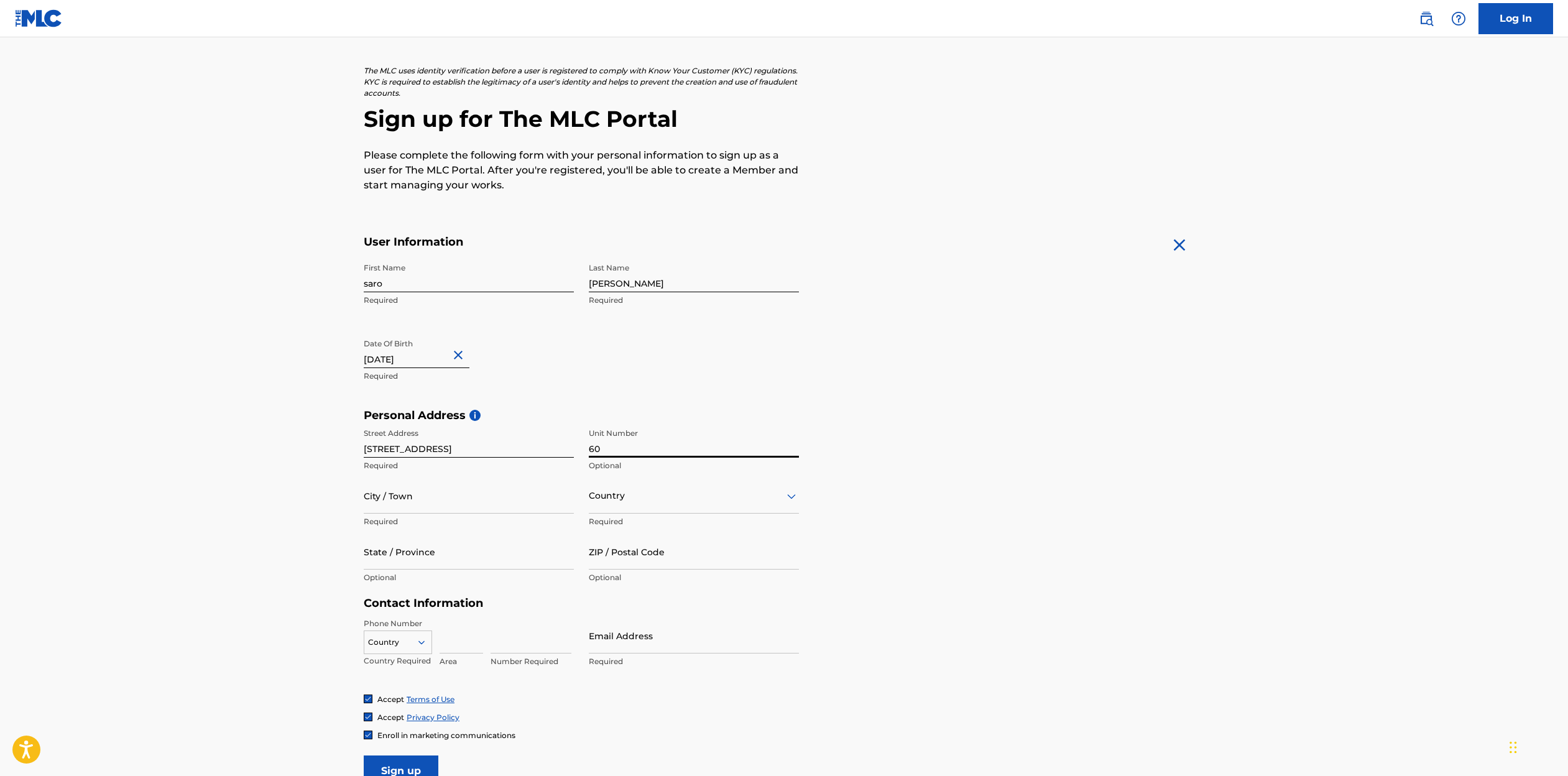
type input "60"
type input "Sylmar"
type input "CA"
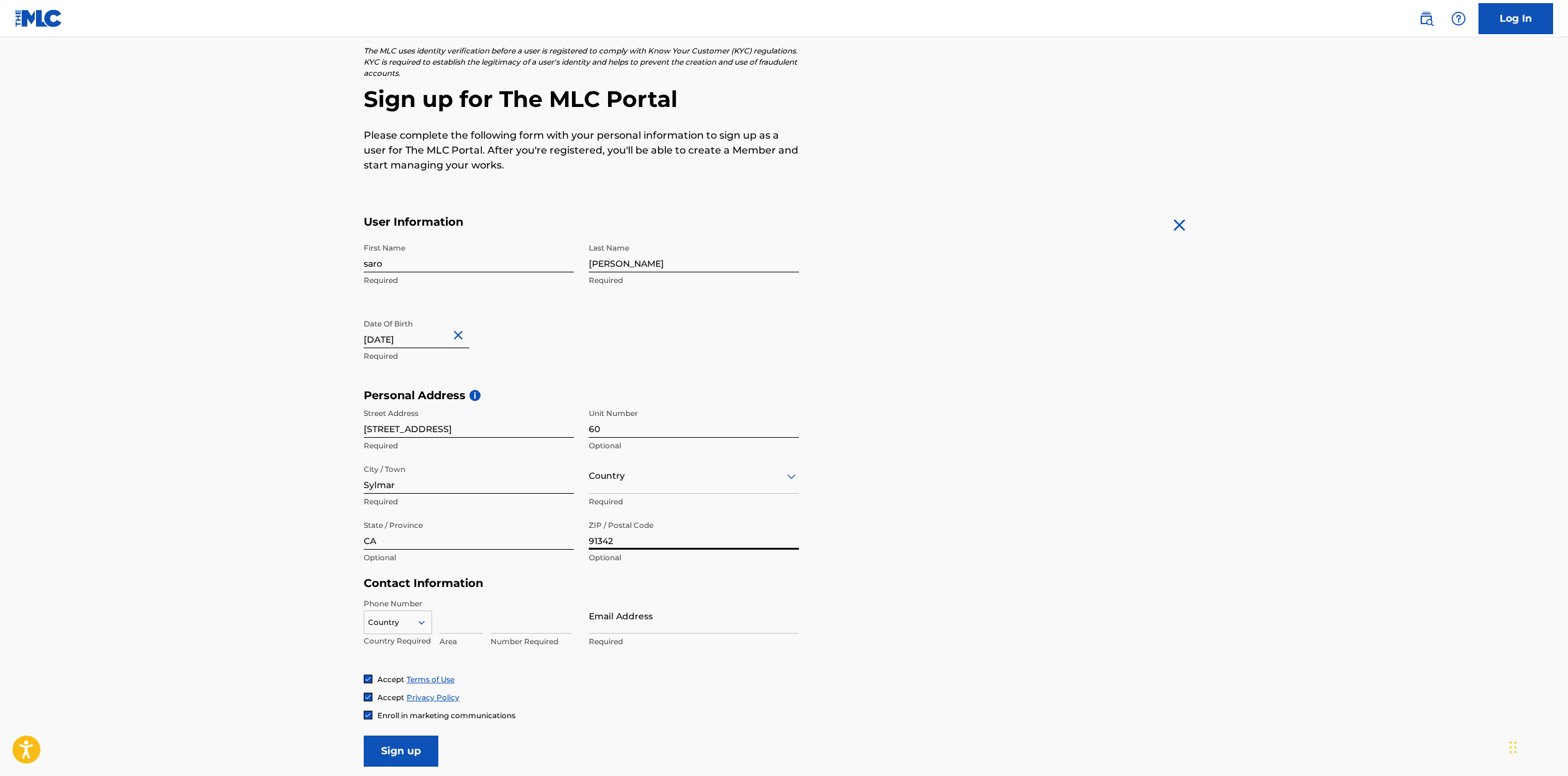
scroll to position [136, 0]
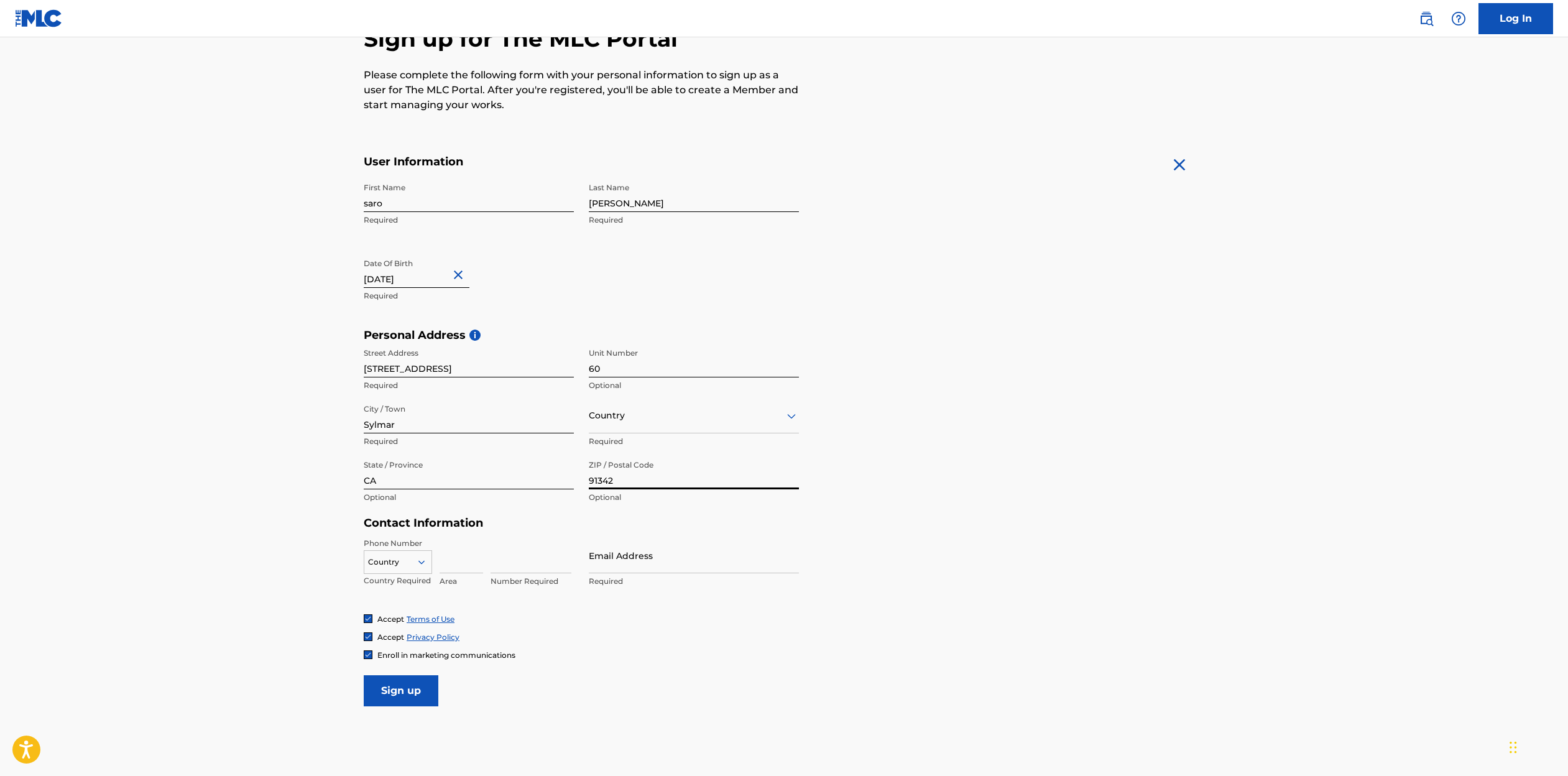
type input "91342"
click at [403, 559] on div at bounding box center [398, 562] width 67 height 14
click at [399, 579] on div "US, [GEOGRAPHIC_DATA] +1" at bounding box center [398, 593] width 67 height 48
click at [457, 560] on input at bounding box center [461, 555] width 44 height 35
type input "818"
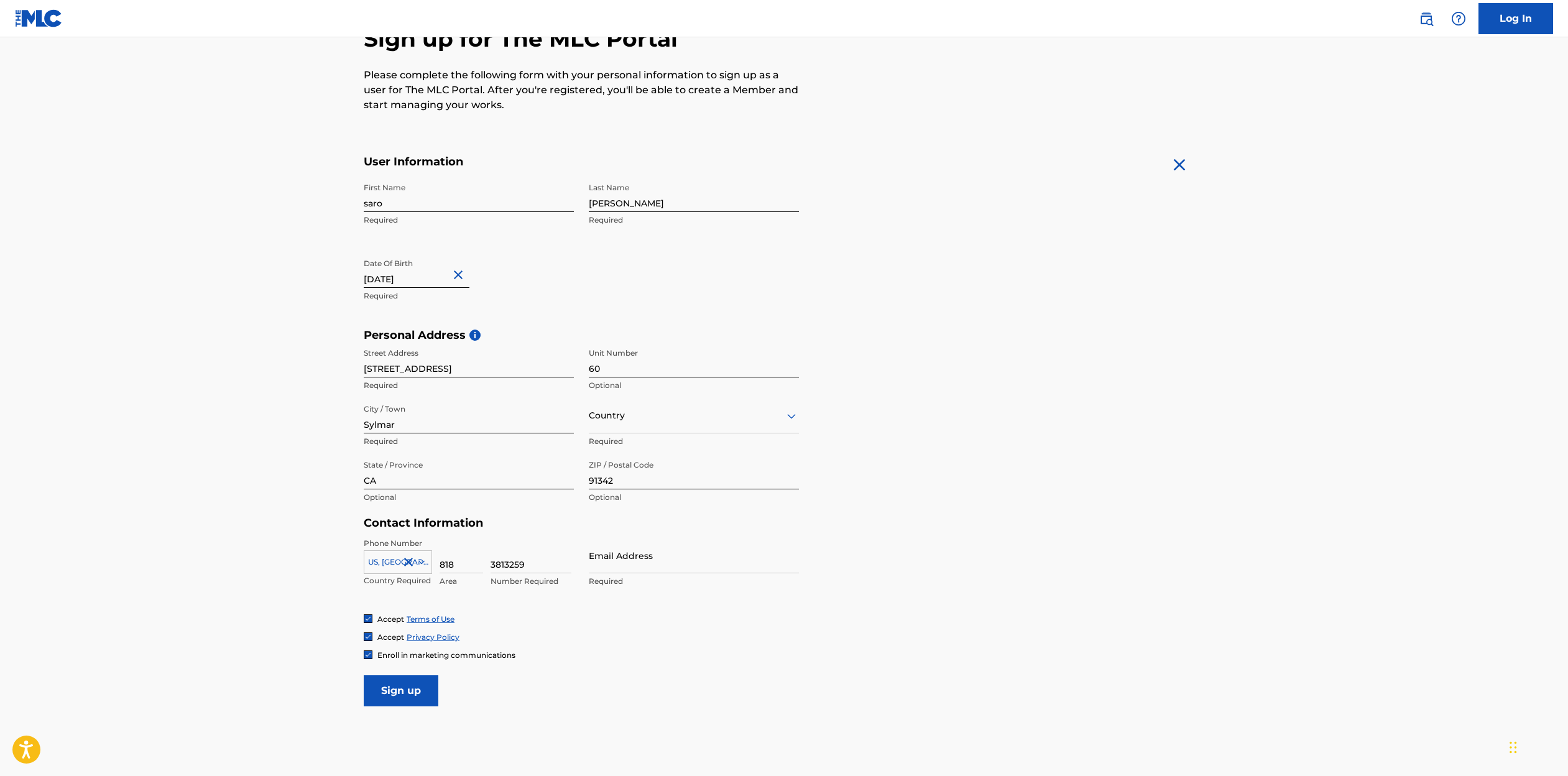
type input "3813259"
type input "[EMAIL_ADDRESS][DOMAIN_NAME]"
click at [370, 654] on img at bounding box center [368, 654] width 8 height 8
click at [403, 686] on input "Sign up" at bounding box center [401, 691] width 75 height 31
click at [635, 421] on div at bounding box center [694, 416] width 210 height 16
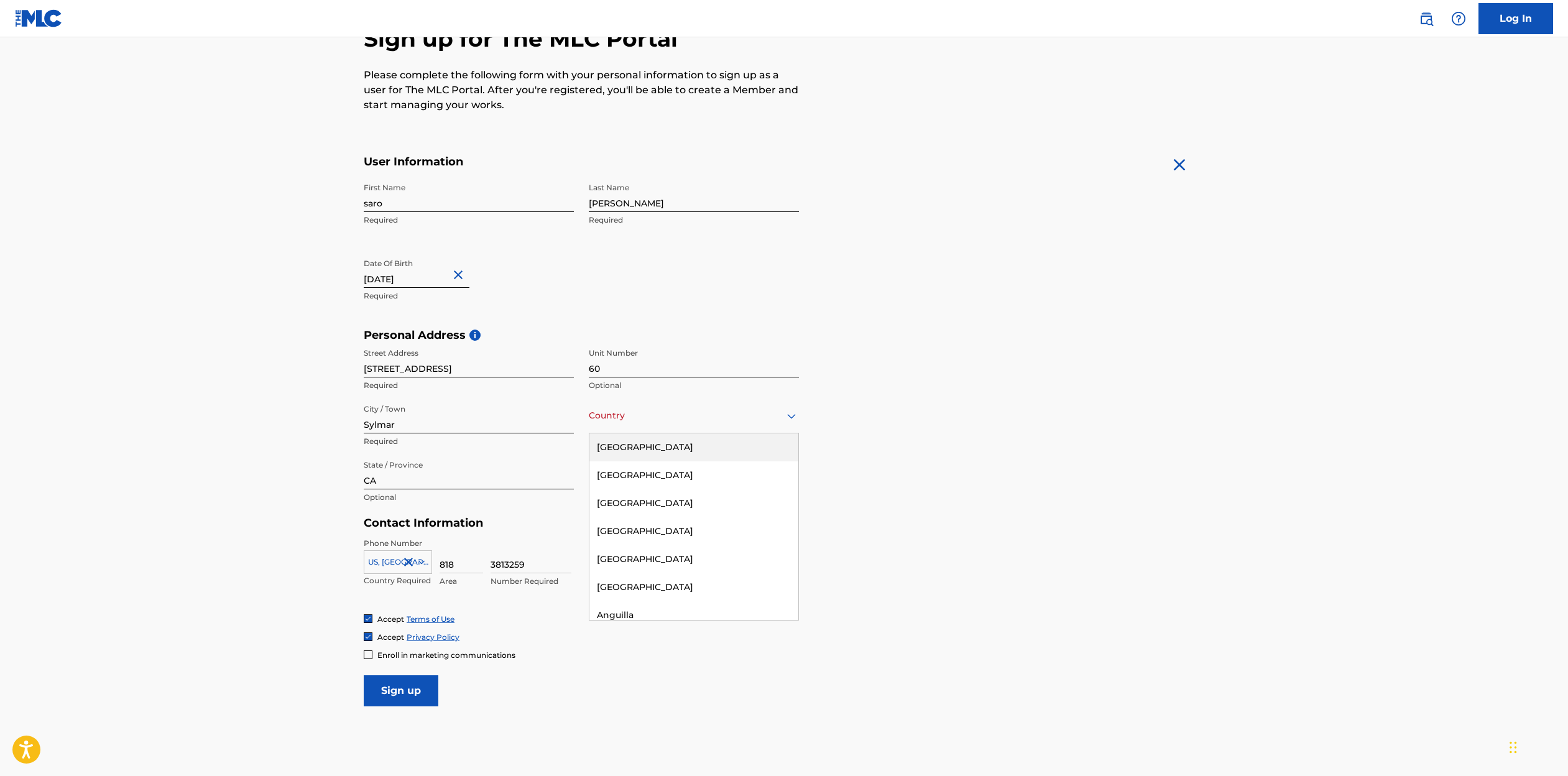
click at [633, 447] on div "[GEOGRAPHIC_DATA]" at bounding box center [694, 448] width 209 height 28
click at [424, 474] on div at bounding box center [468, 472] width 210 height 16
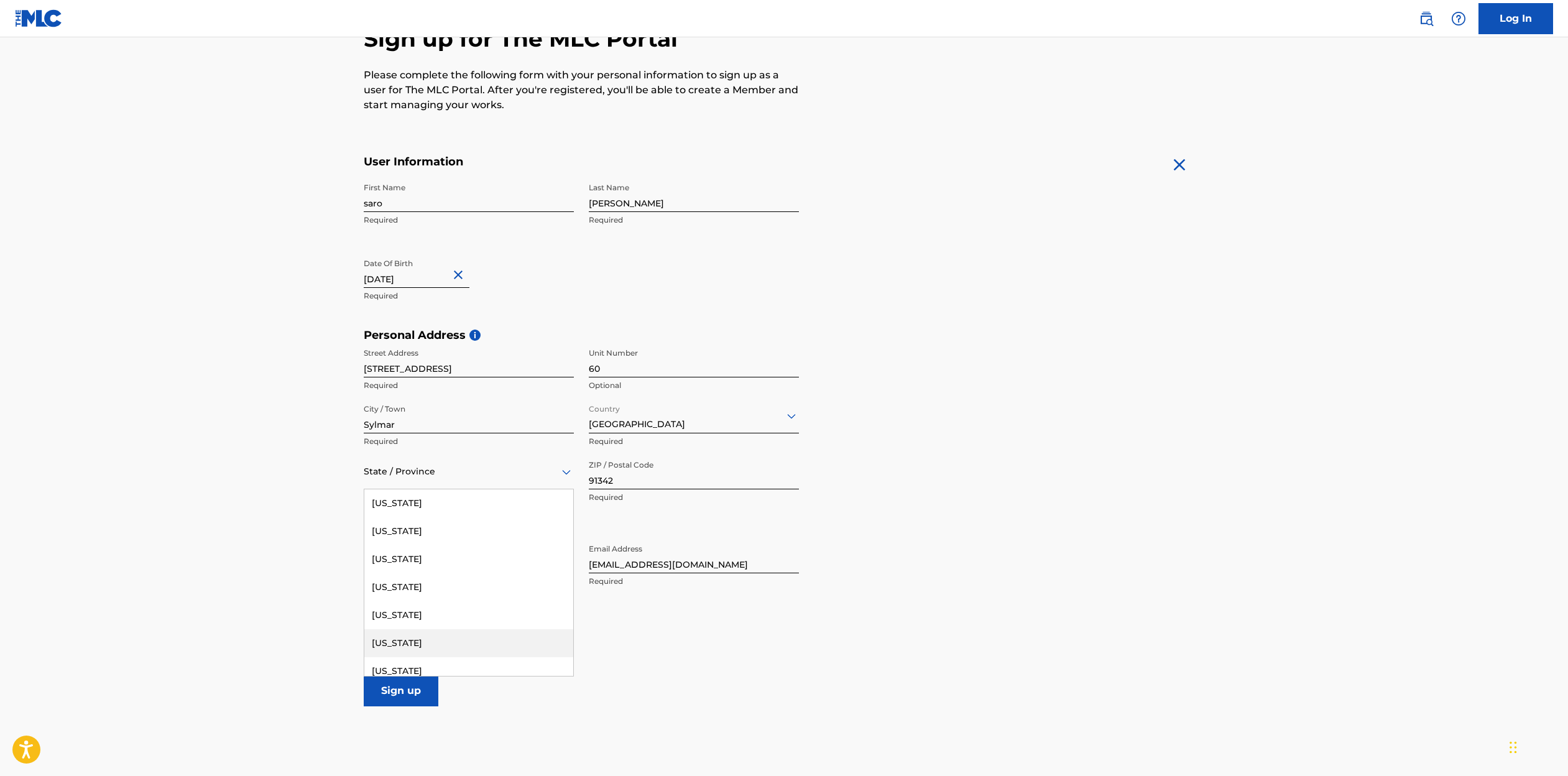
click at [399, 645] on div "[US_STATE]" at bounding box center [469, 643] width 209 height 28
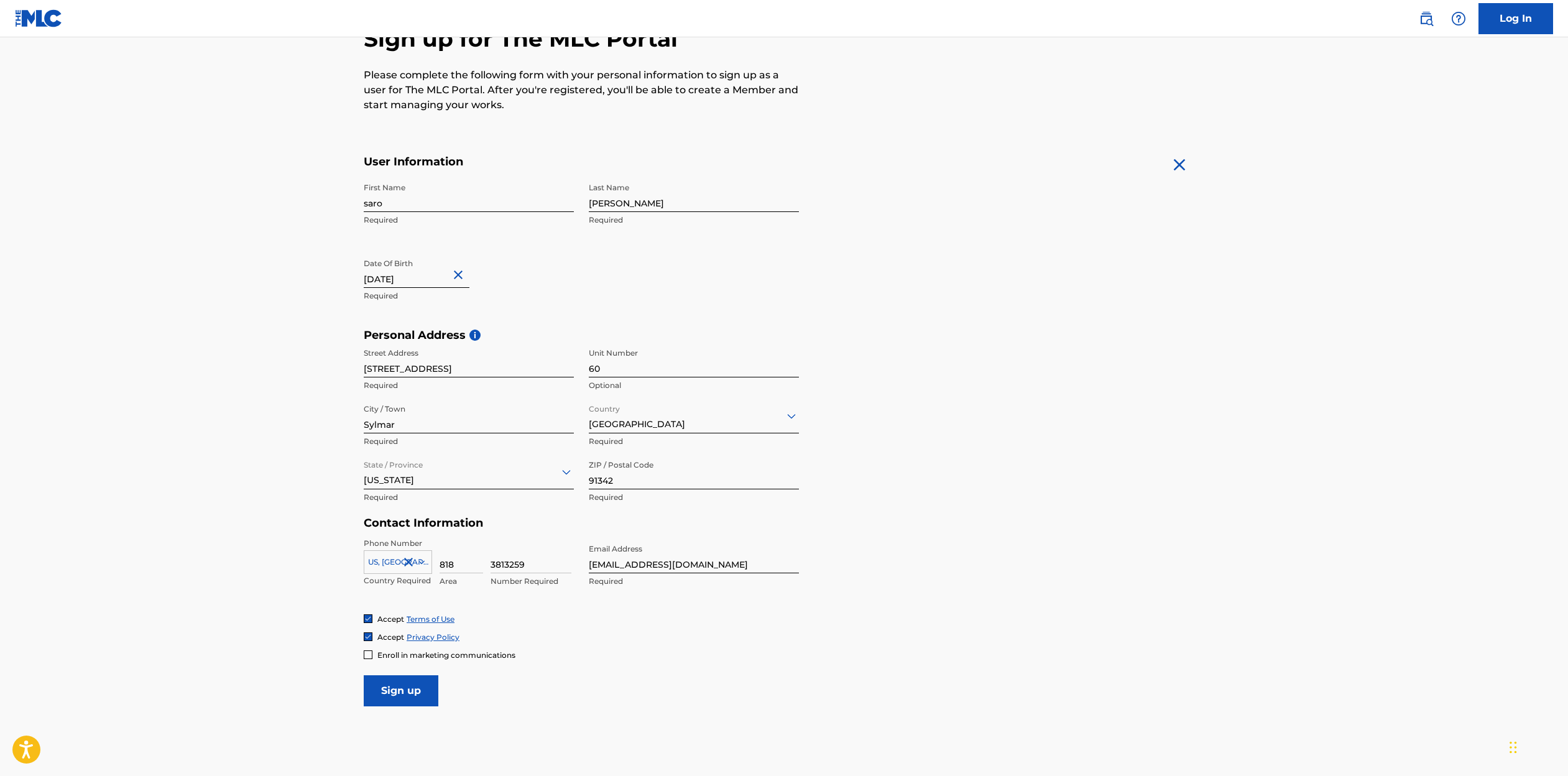
click at [243, 541] on main "The MLC uses identity verification before a user is registered to comply with K…" at bounding box center [784, 338] width 1568 height 875
click at [413, 690] on input "Sign up" at bounding box center [401, 691] width 75 height 31
